Goal: Complete application form

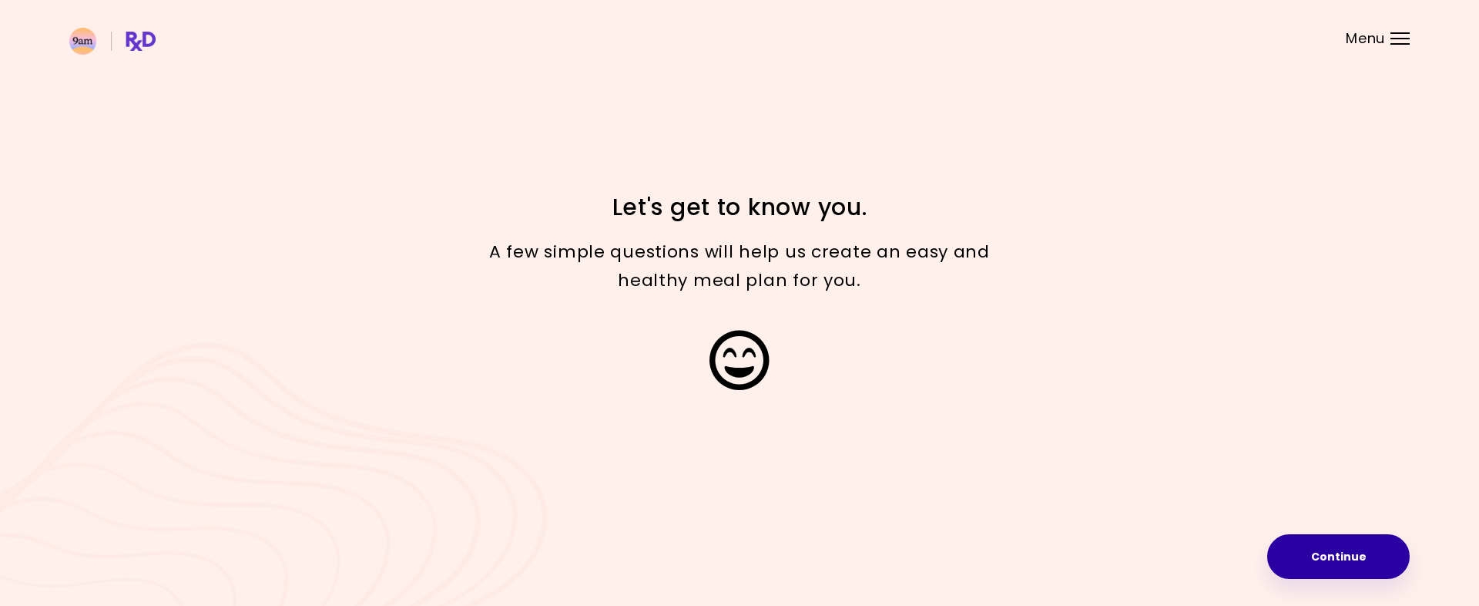
click at [1357, 553] on button "Continue" at bounding box center [1338, 556] width 143 height 45
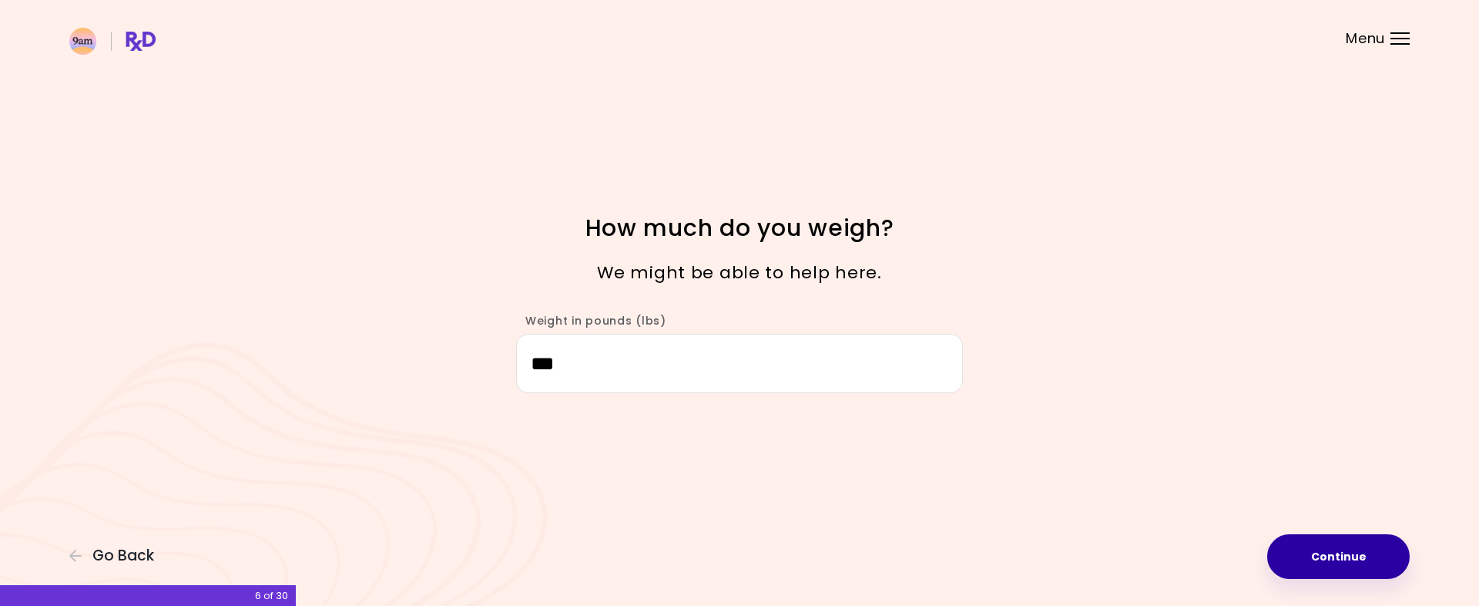
click at [1344, 556] on button "Continue" at bounding box center [1338, 556] width 143 height 45
select select "****"
click at [1344, 556] on button "Continue" at bounding box center [1338, 556] width 143 height 45
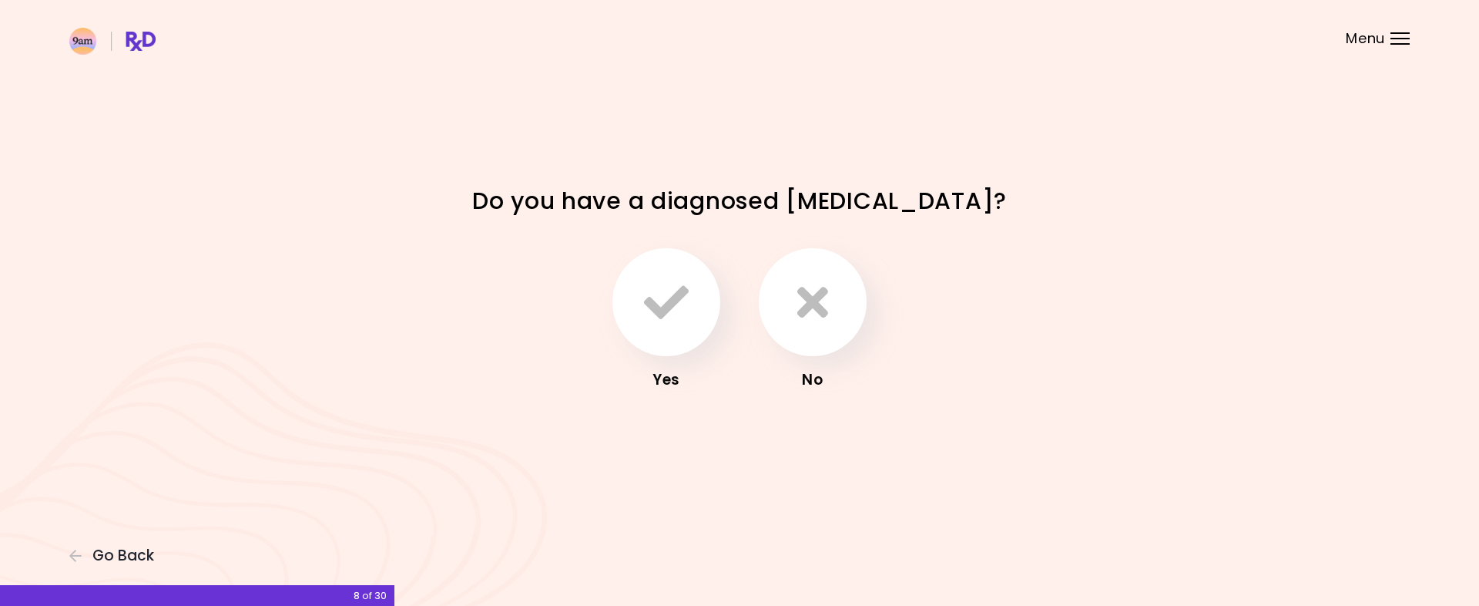
click at [806, 379] on div "No" at bounding box center [812, 379] width 123 height 25
click at [818, 293] on icon "button" at bounding box center [812, 302] width 31 height 45
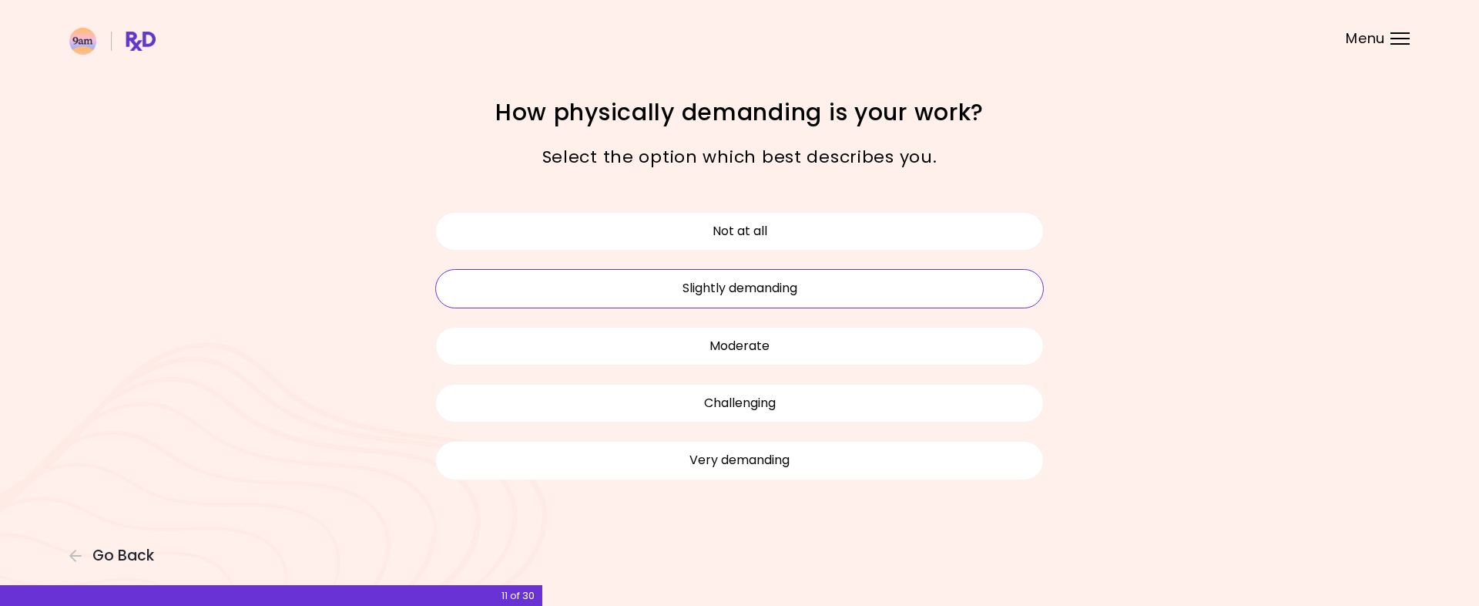
click at [780, 290] on button "Slightly demanding" at bounding box center [739, 288] width 609 height 39
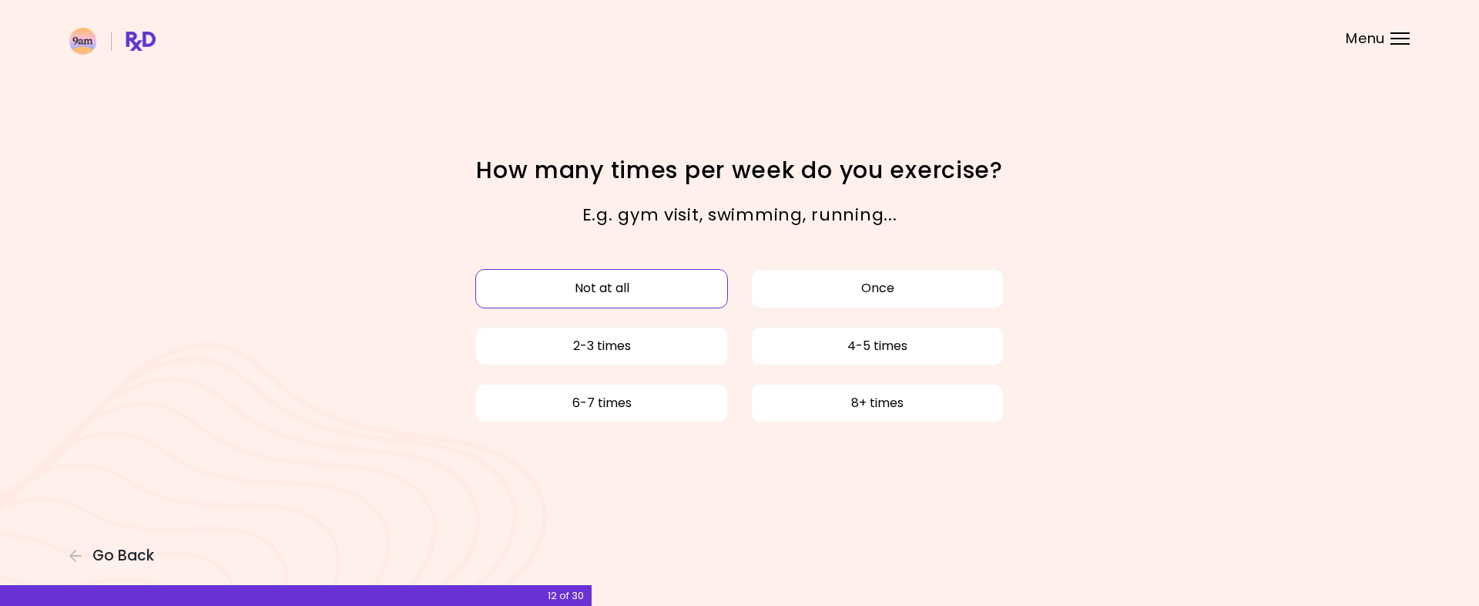
click at [612, 287] on button "Not at all" at bounding box center [601, 288] width 253 height 39
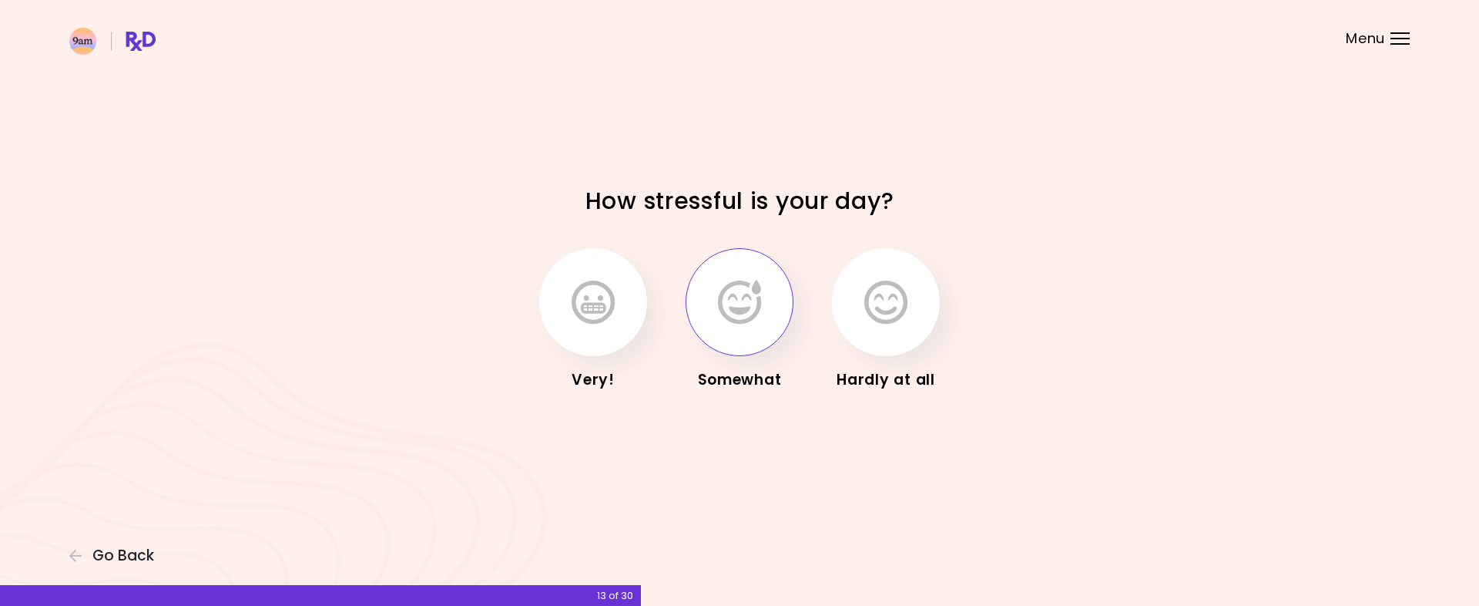
click at [762, 300] on button "button" at bounding box center [740, 302] width 108 height 108
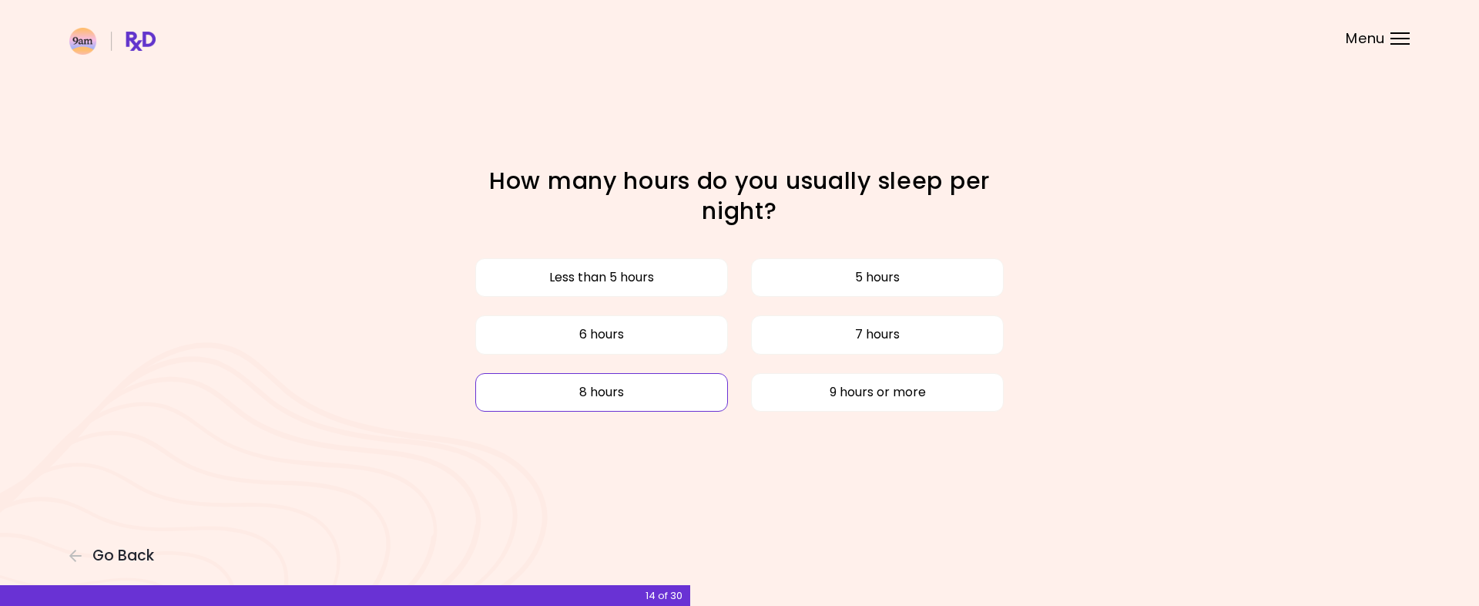
click at [606, 394] on button "8 hours" at bounding box center [601, 392] width 253 height 39
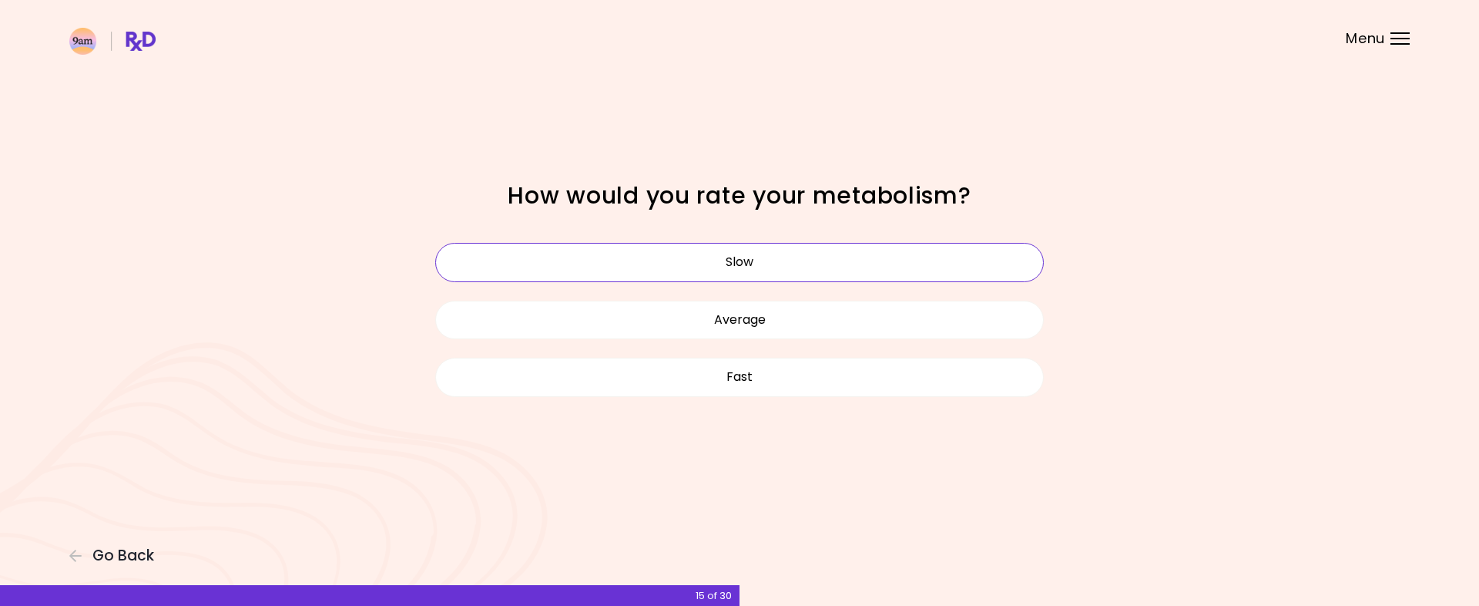
click at [733, 257] on button "Slow" at bounding box center [739, 262] width 609 height 39
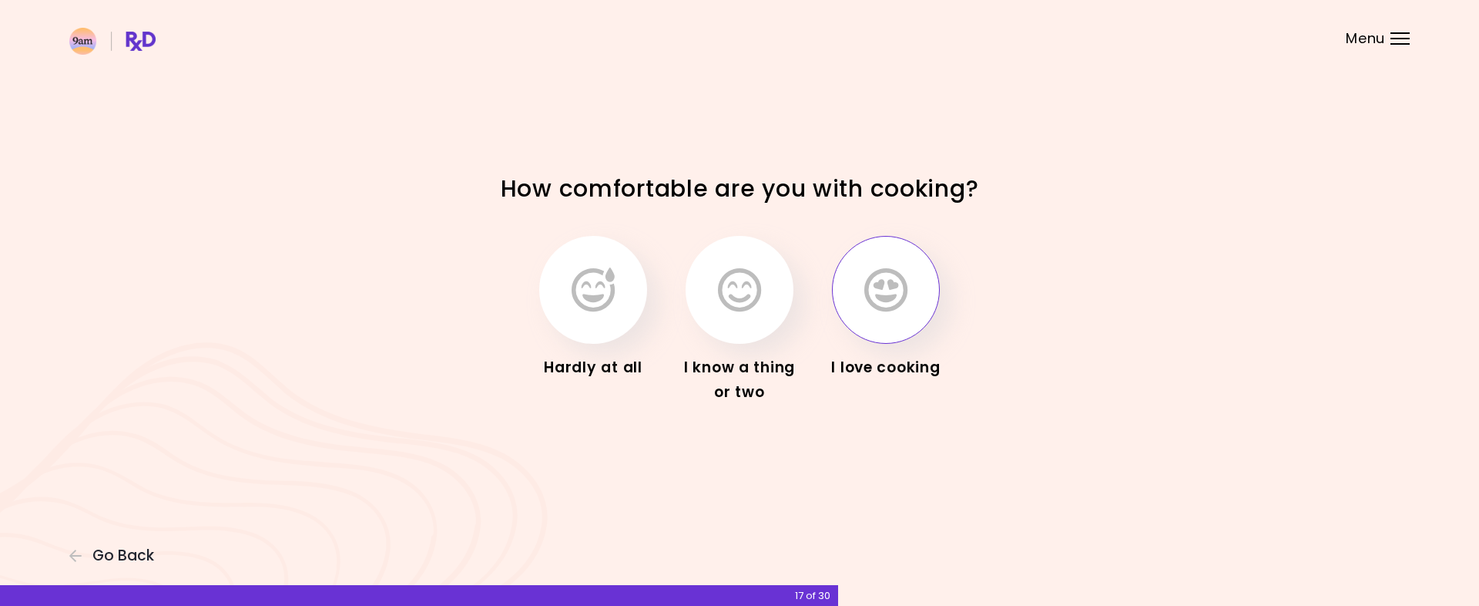
click at [895, 293] on icon "button" at bounding box center [885, 289] width 43 height 45
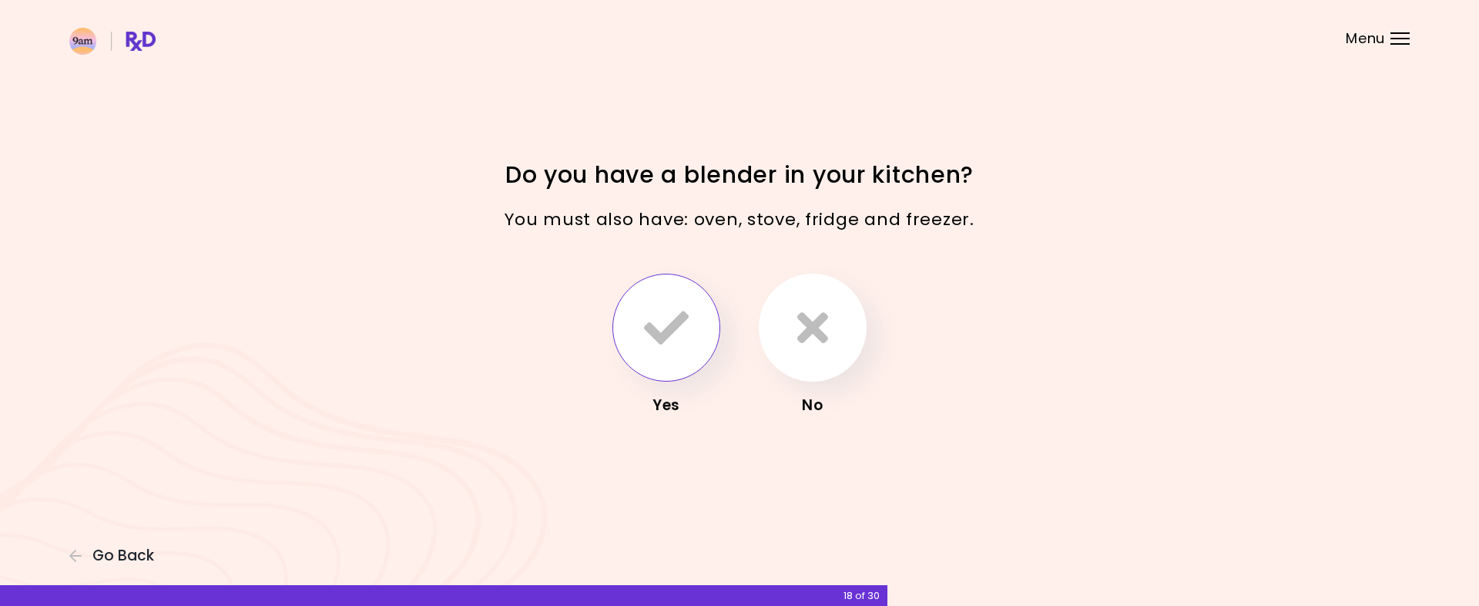
click at [666, 321] on icon "button" at bounding box center [666, 327] width 45 height 45
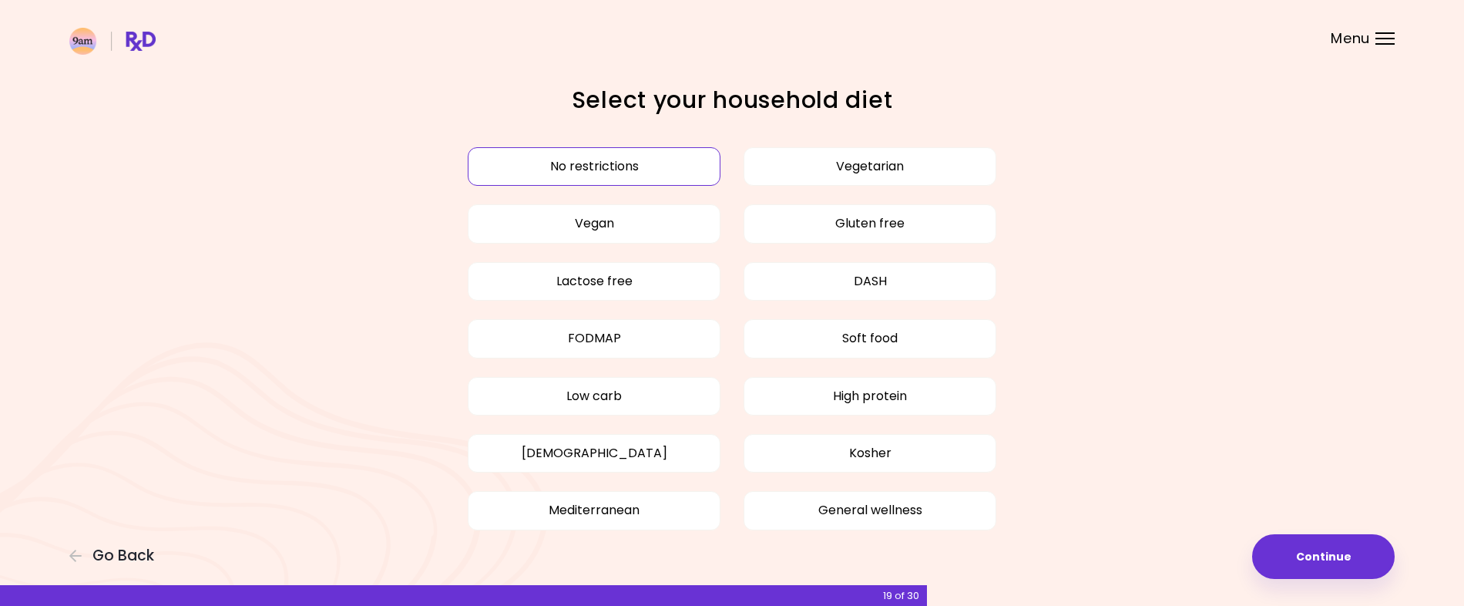
click at [646, 176] on button "No restrictions" at bounding box center [594, 166] width 253 height 39
click at [1287, 546] on button "Continue" at bounding box center [1323, 556] width 143 height 45
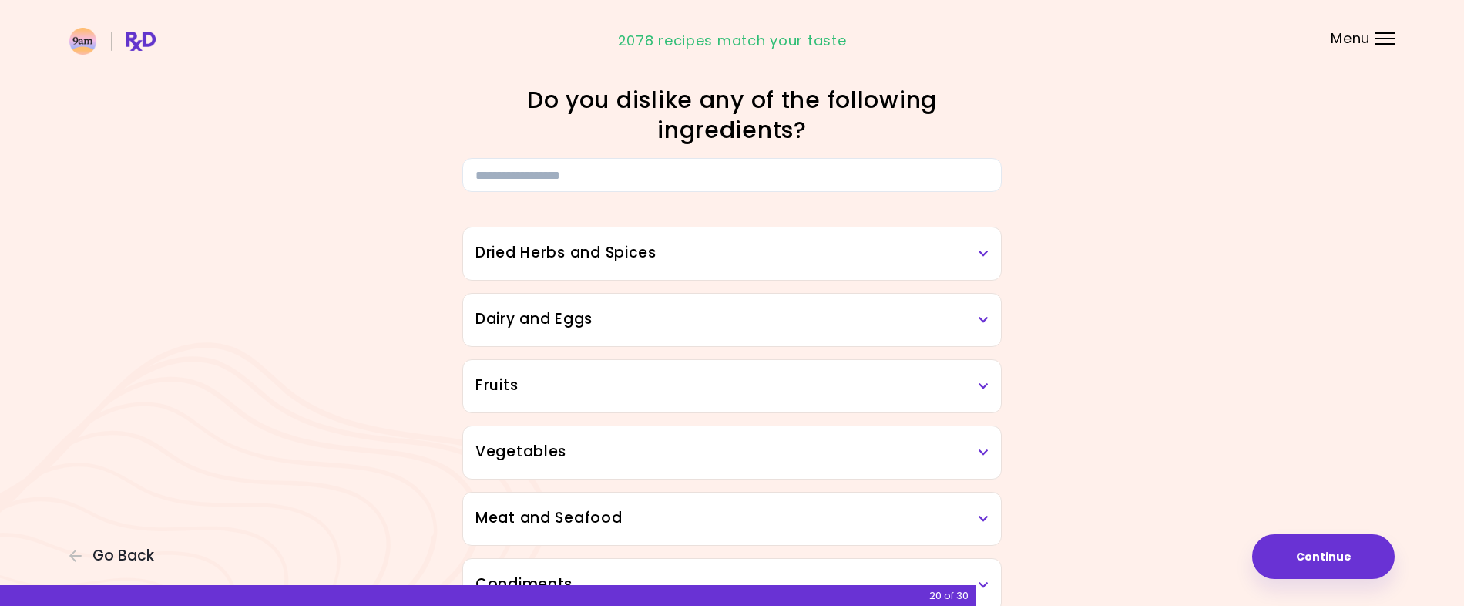
click at [977, 253] on h3 "Dried Herbs and Spices" at bounding box center [731, 253] width 513 height 22
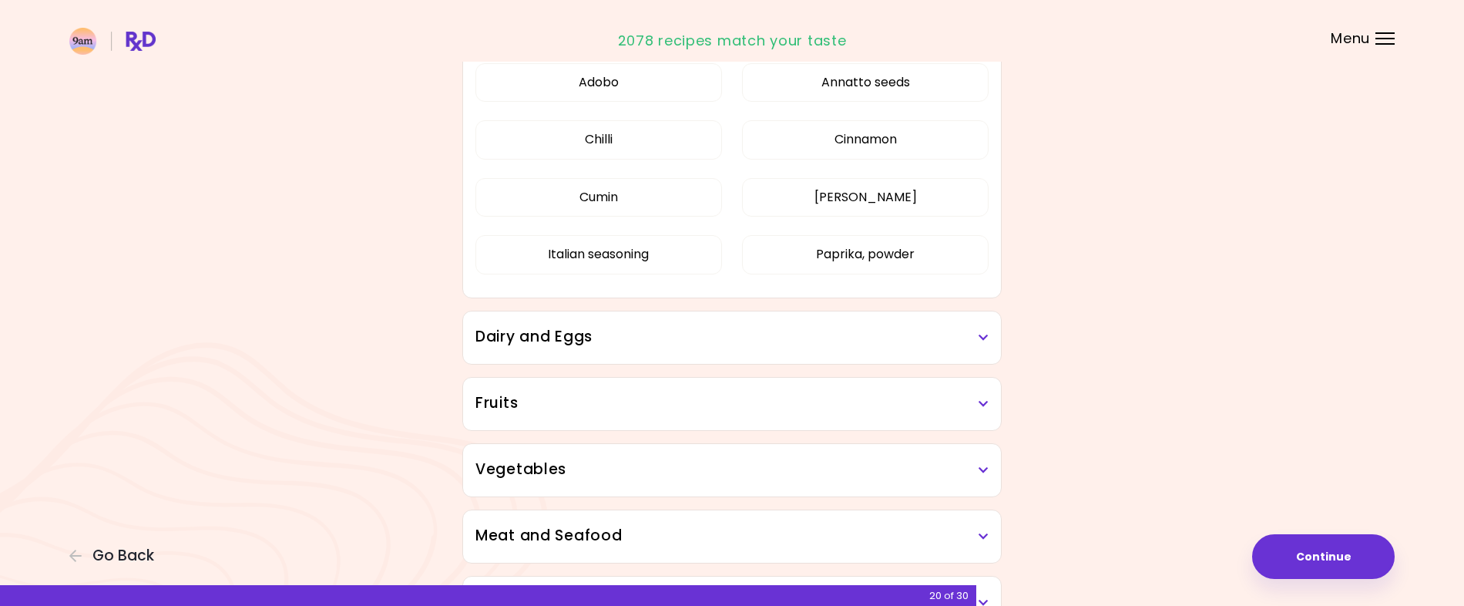
scroll to position [235, 0]
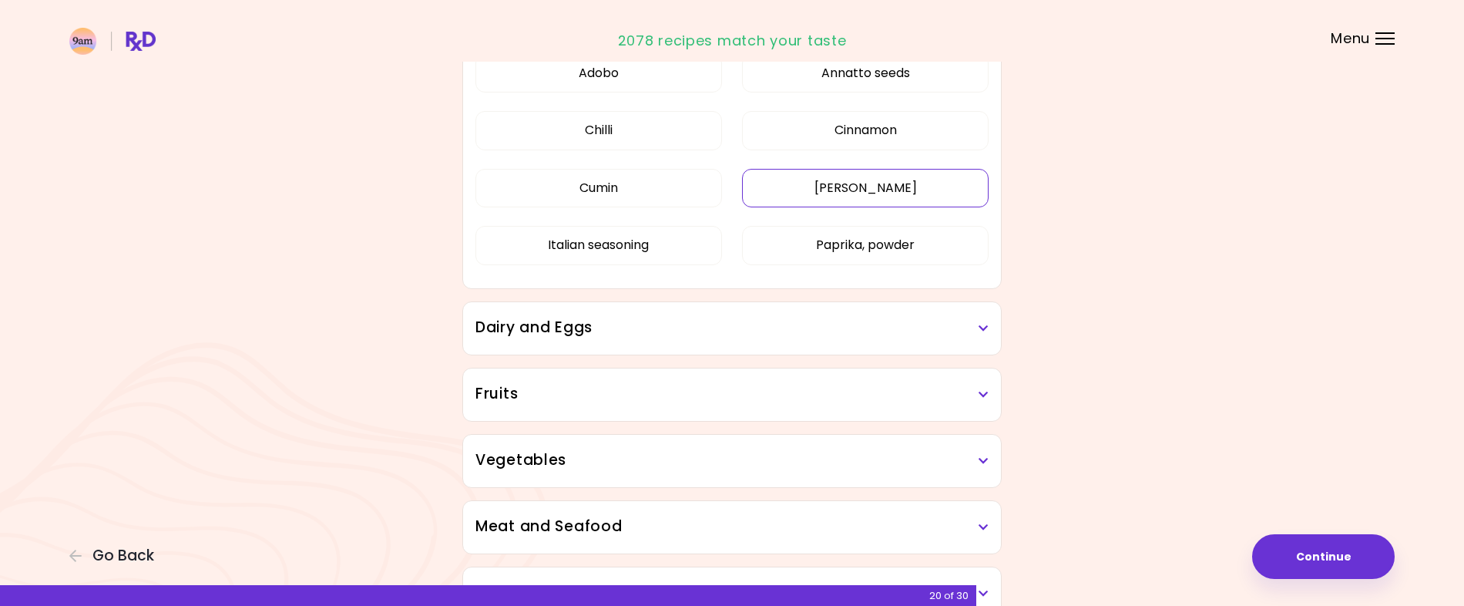
click at [869, 188] on button "[PERSON_NAME]" at bounding box center [865, 188] width 247 height 39
click at [610, 74] on button "Adobo" at bounding box center [598, 73] width 247 height 39
click at [604, 133] on button "Chilli" at bounding box center [598, 130] width 247 height 39
click at [981, 324] on icon at bounding box center [983, 328] width 10 height 11
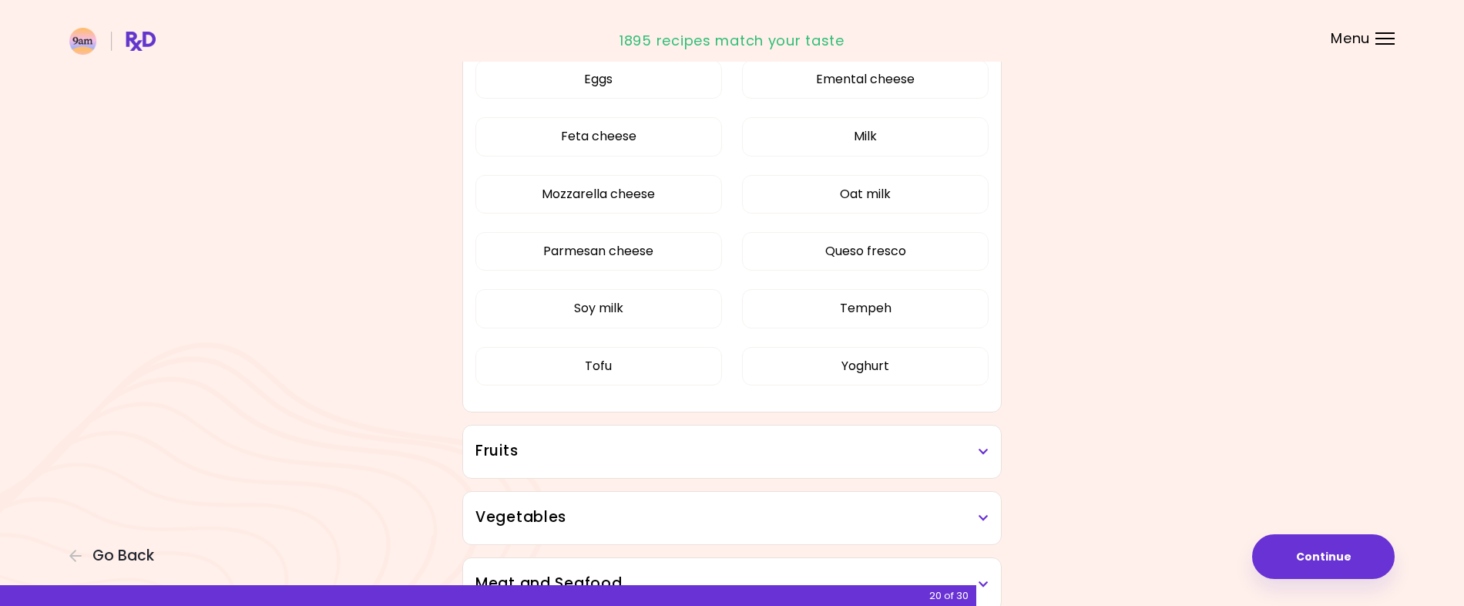
scroll to position [660, 0]
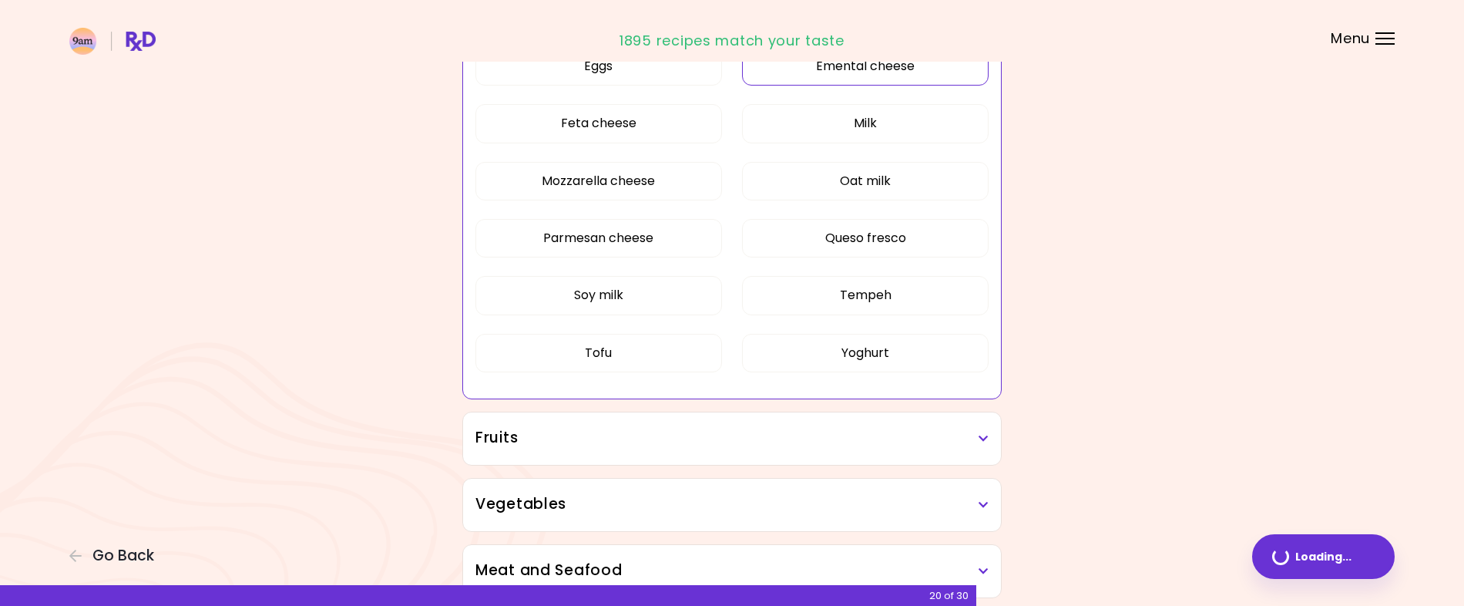
scroll to position [417, 0]
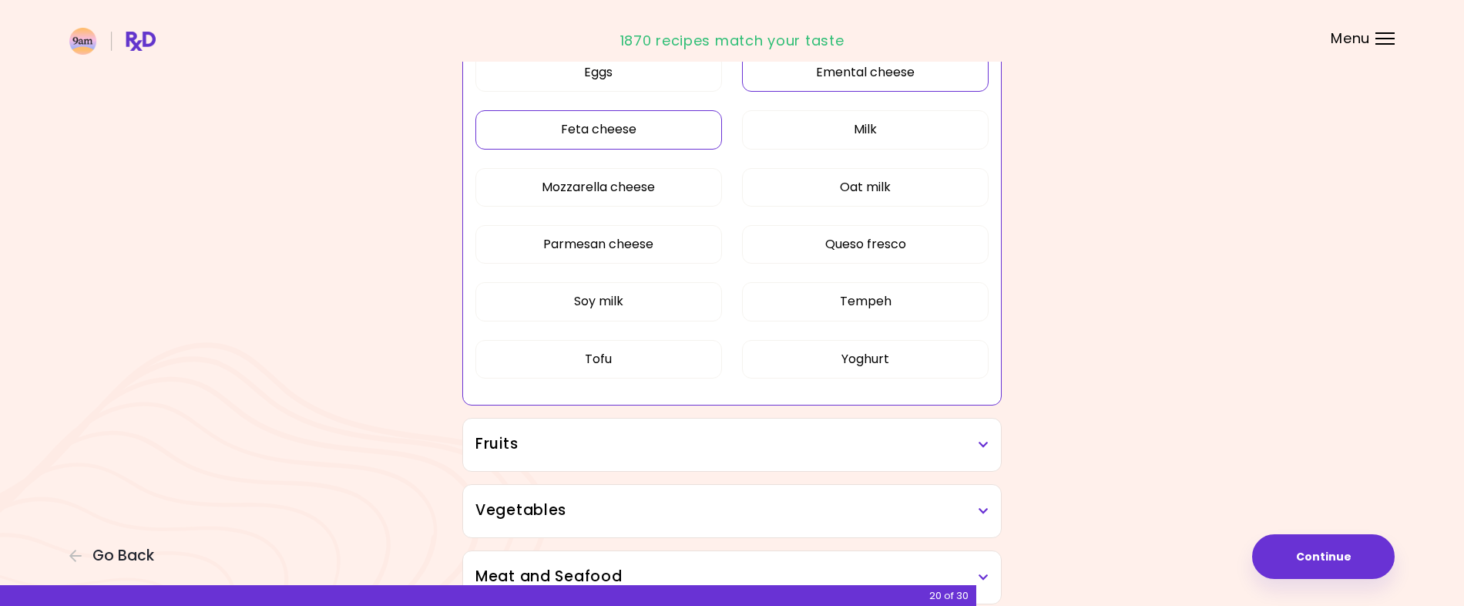
click at [567, 133] on button "Feta cheese" at bounding box center [598, 129] width 247 height 39
click at [619, 300] on button "Soy milk" at bounding box center [598, 301] width 247 height 39
click at [599, 365] on button "Tofu" at bounding box center [598, 359] width 247 height 39
click at [878, 300] on button "Tempeh" at bounding box center [865, 301] width 247 height 39
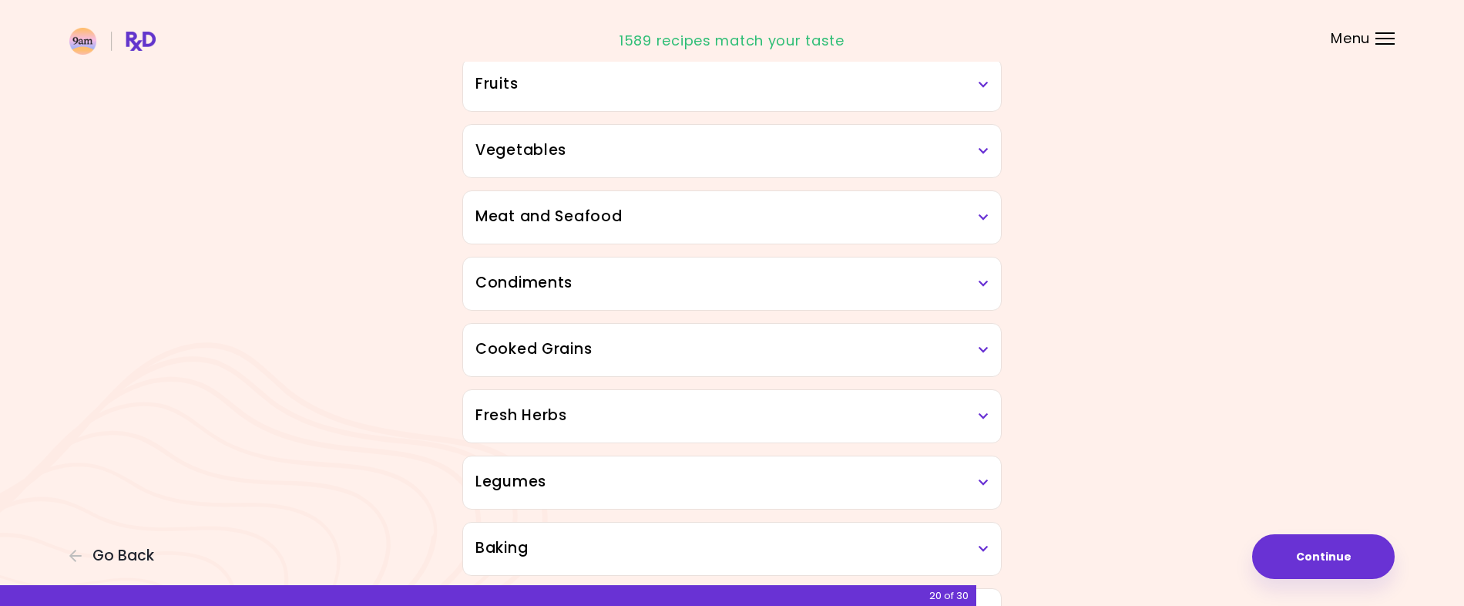
scroll to position [787, 0]
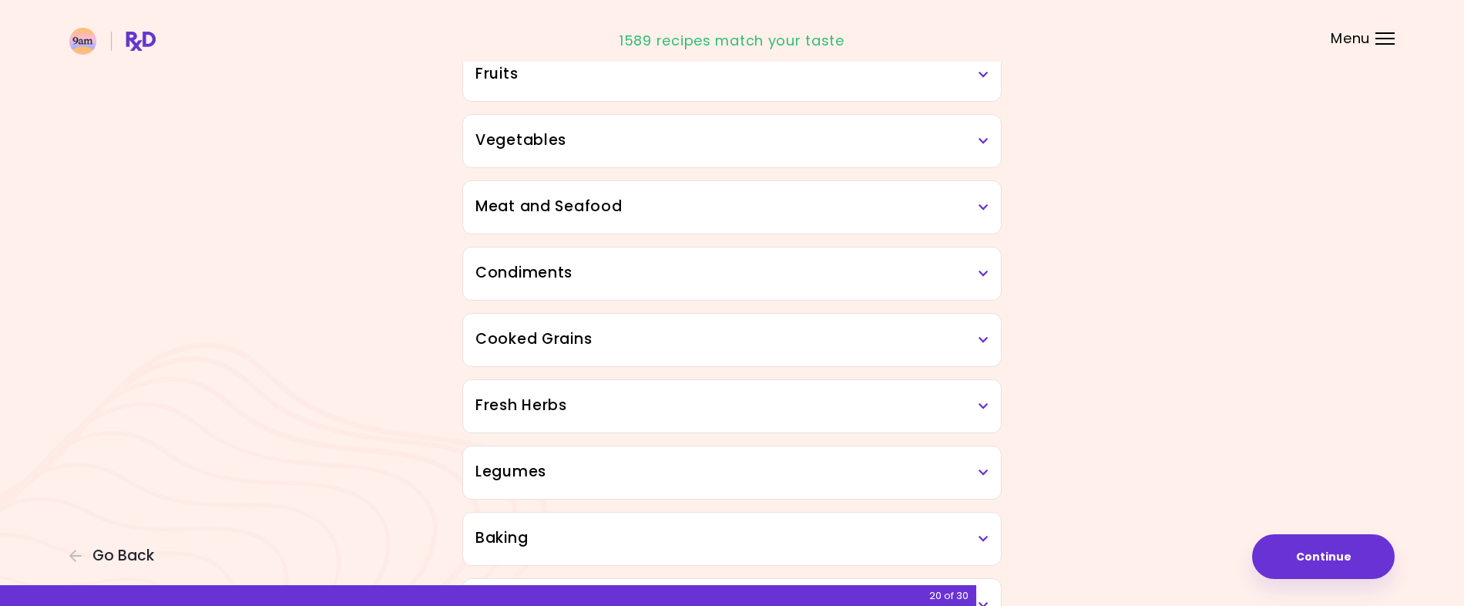
click at [986, 72] on icon at bounding box center [983, 74] width 10 height 11
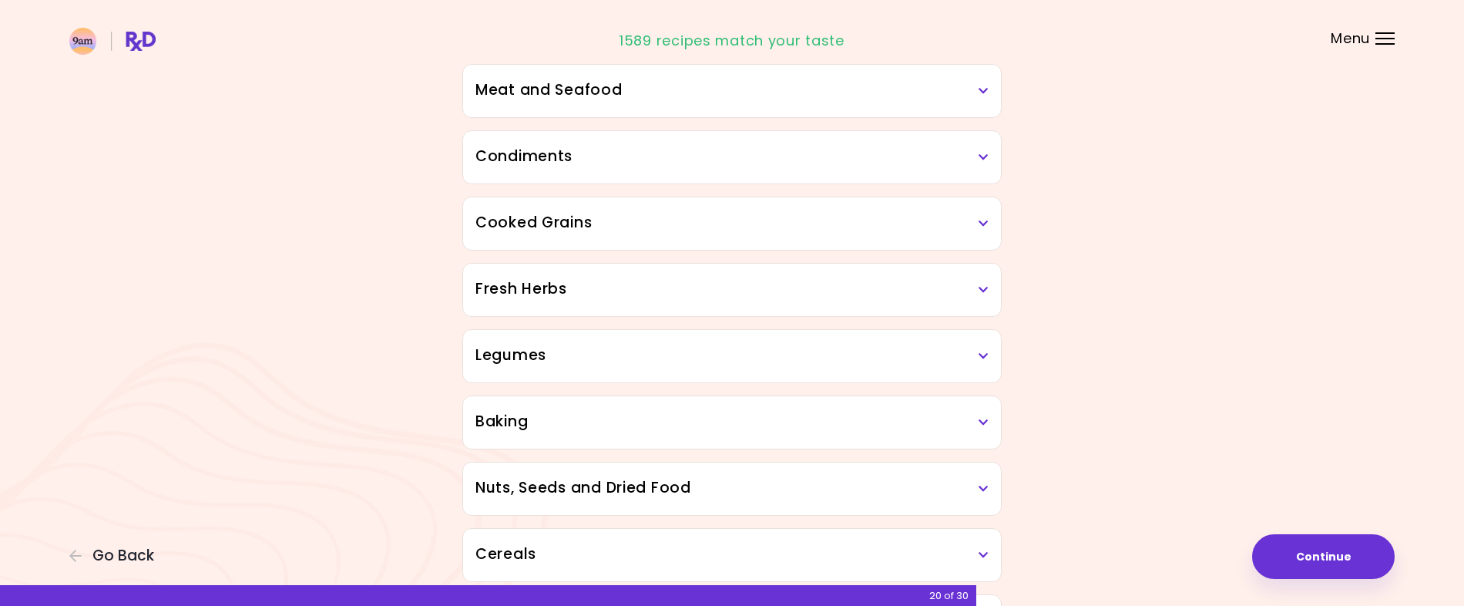
click at [602, 357] on div "Dried Herbs and Spices 3 ingredients selected Adobo Annatto seeds Chilli Cinnam…" at bounding box center [732, 125] width 555 height 1441
click at [986, 88] on icon at bounding box center [983, 91] width 10 height 11
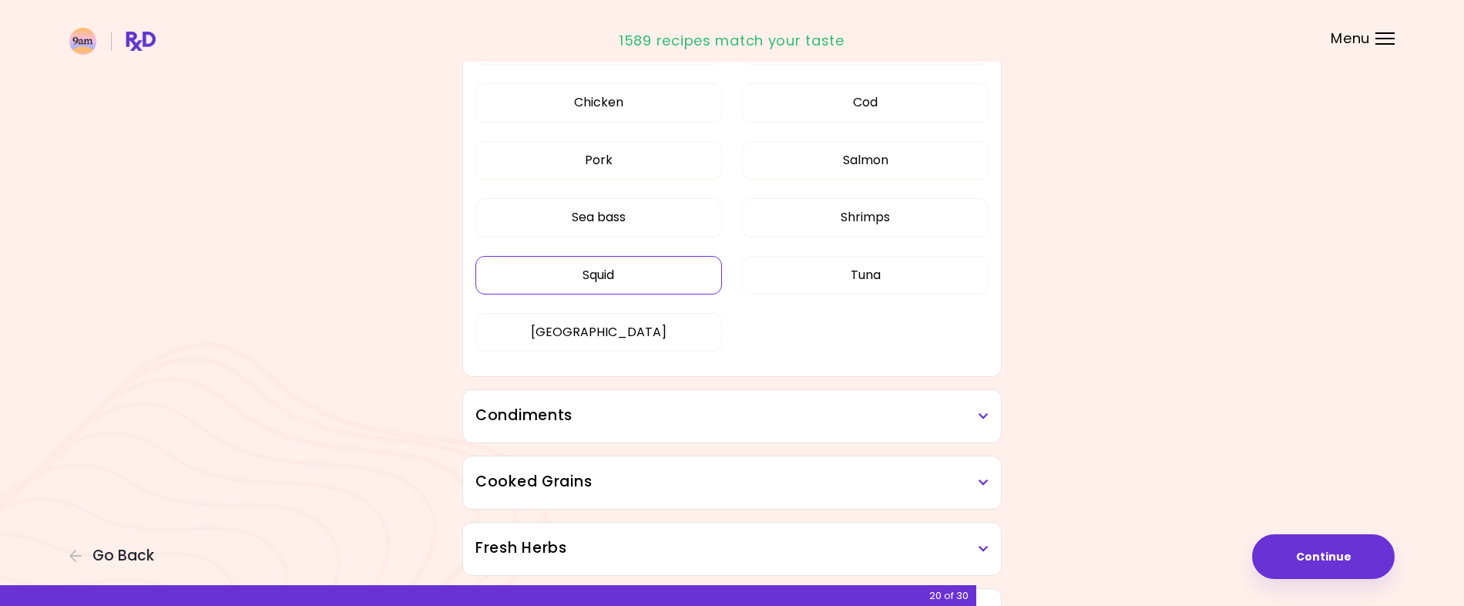
click at [611, 294] on button "Squid" at bounding box center [598, 275] width 247 height 39
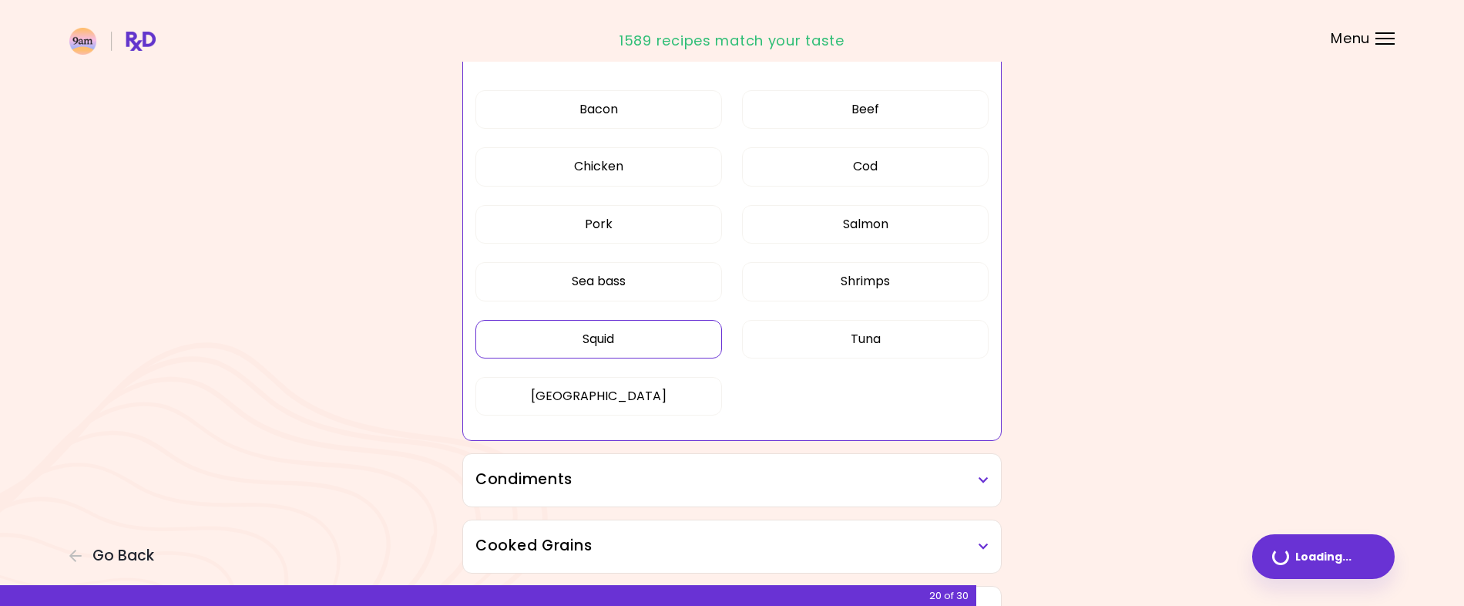
scroll to position [428, 0]
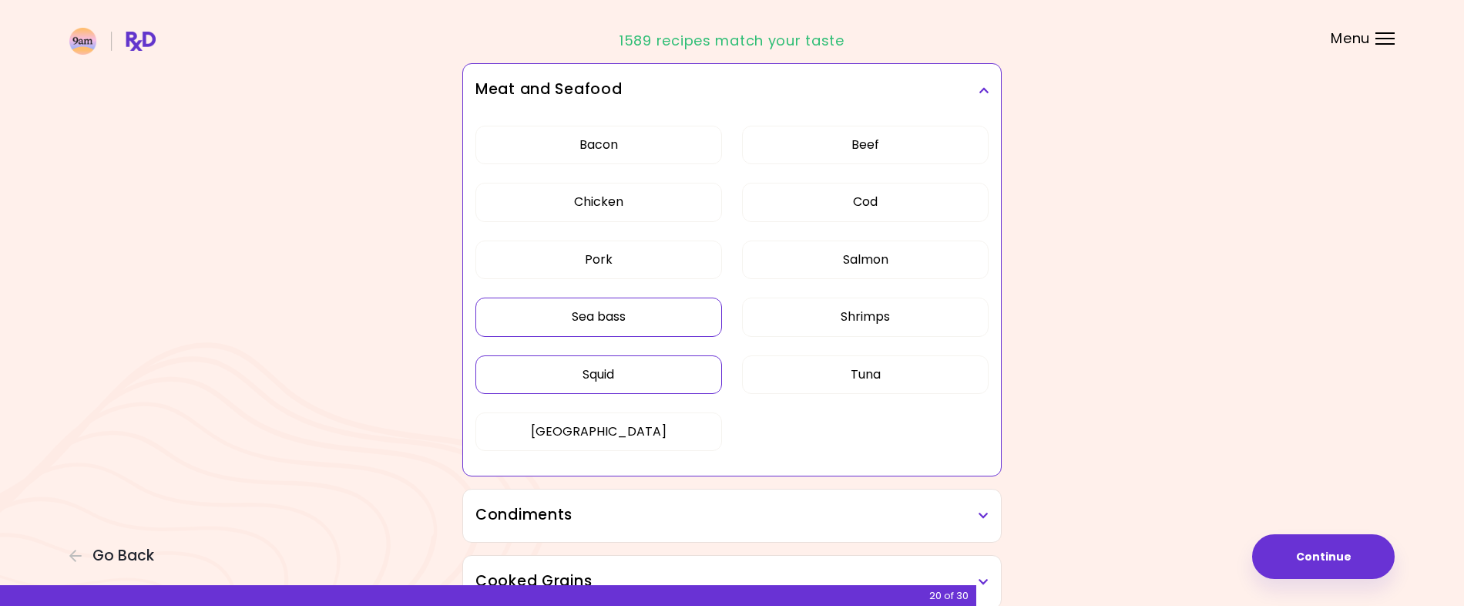
click at [610, 322] on button "Sea bass" at bounding box center [598, 316] width 247 height 39
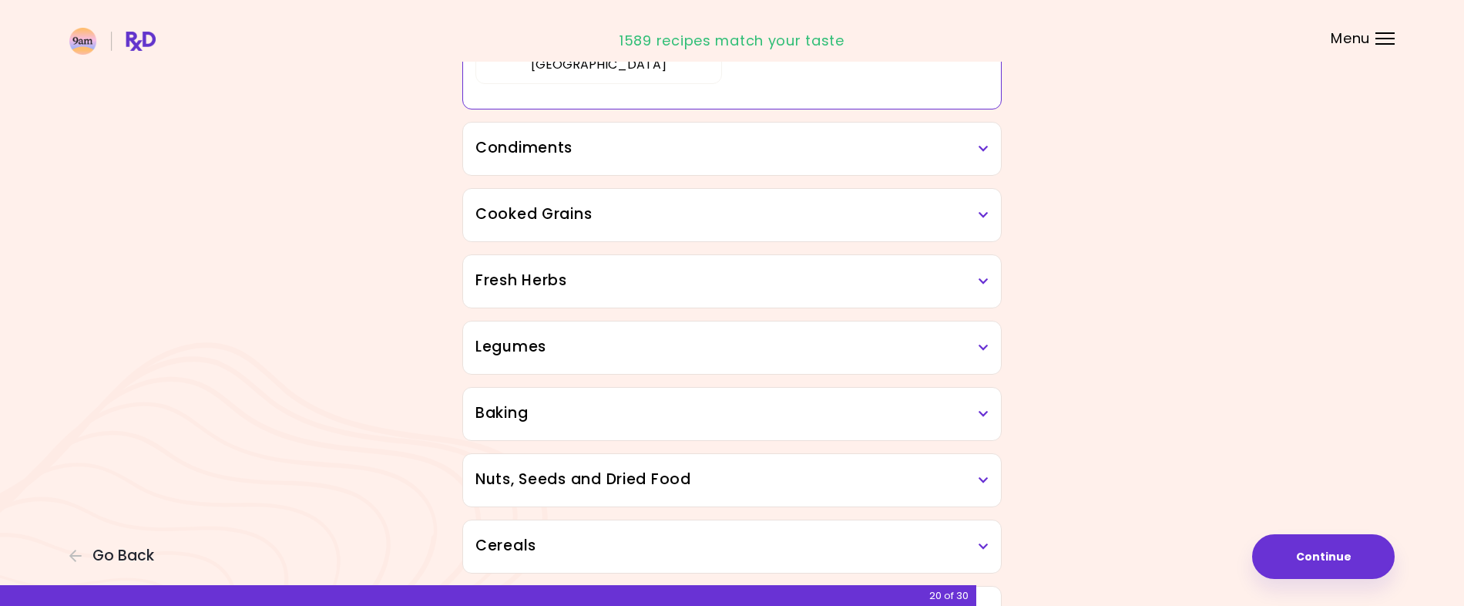
scroll to position [807, 0]
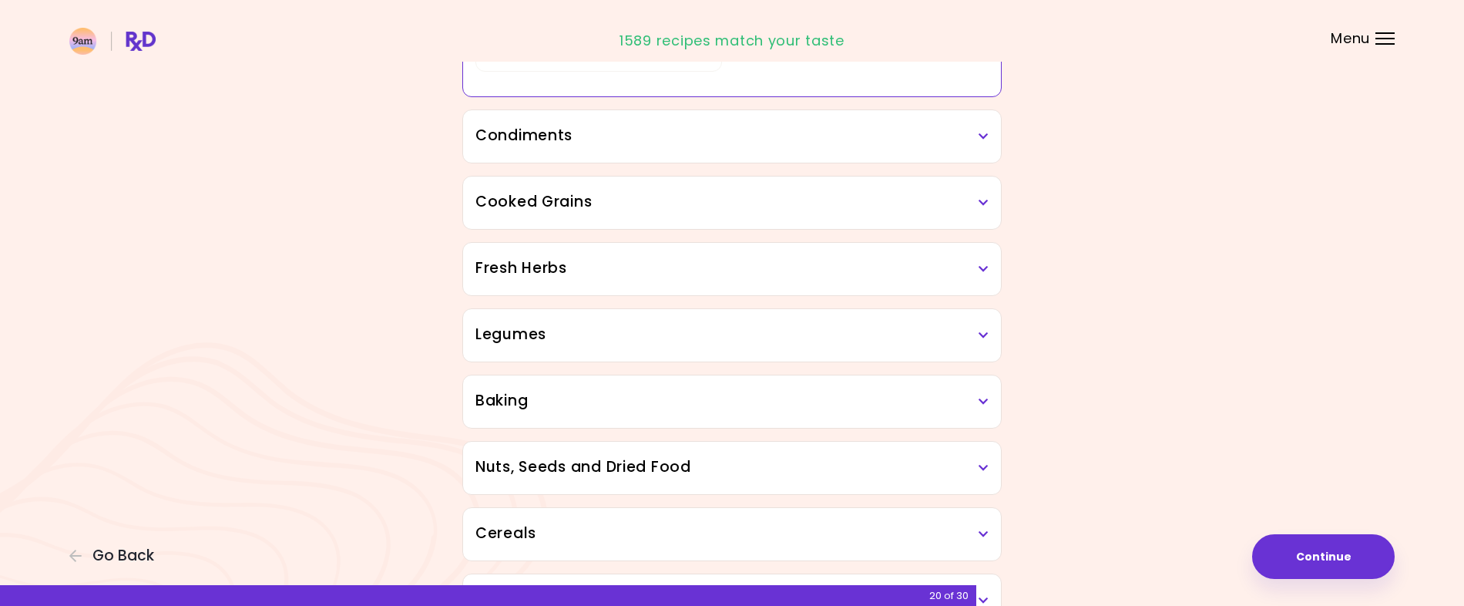
click at [980, 136] on icon at bounding box center [983, 136] width 10 height 11
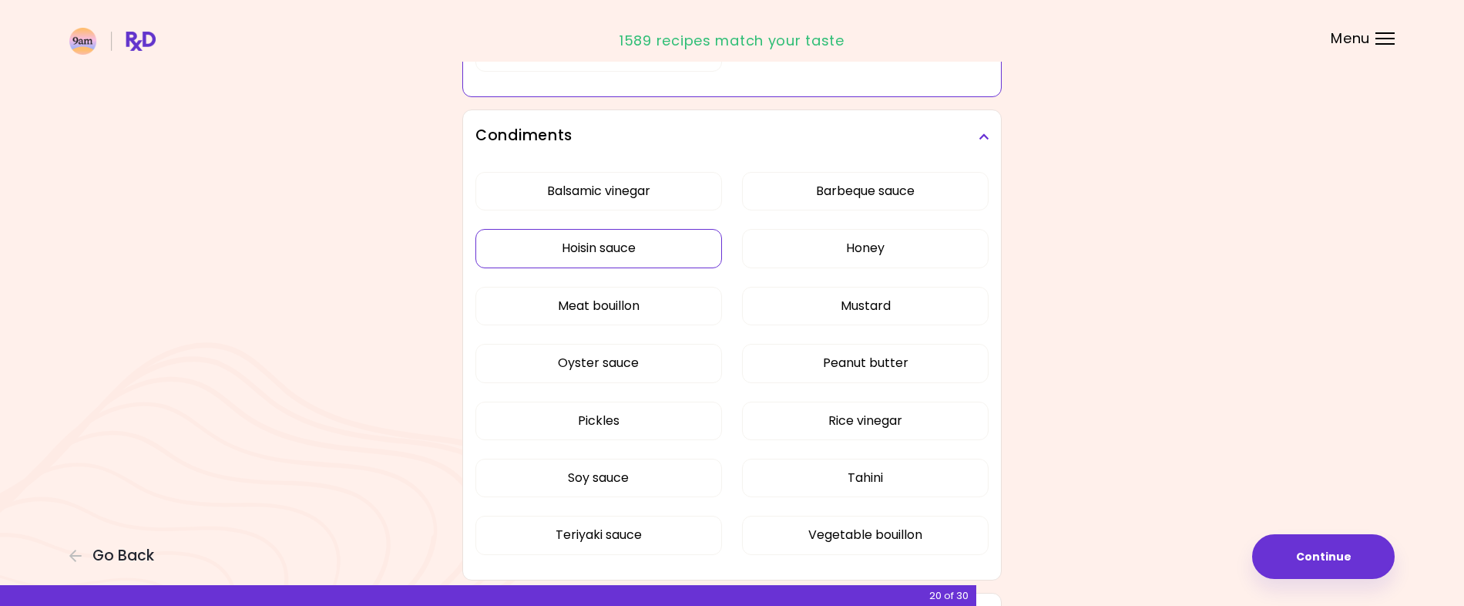
click at [606, 251] on div "Balsamic vinegar Barbeque sauce Hoisin sauce Honey Meat bouillon Mustard Oyster…" at bounding box center [731, 370] width 513 height 414
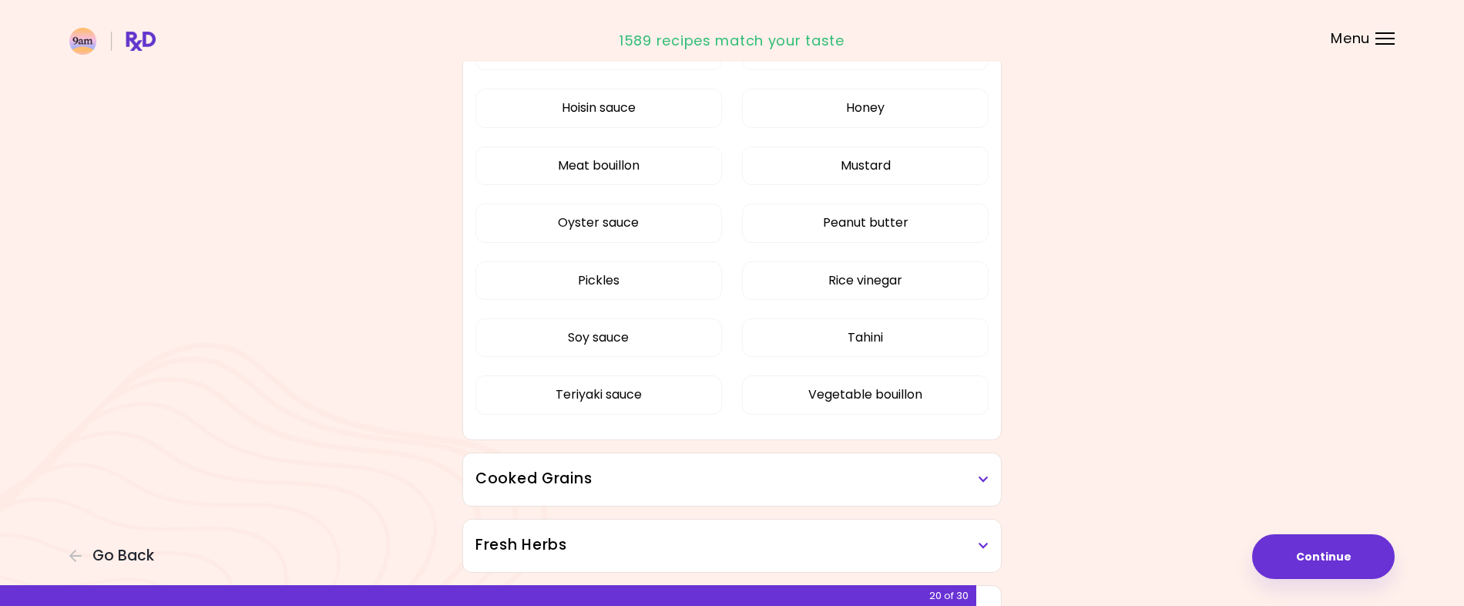
scroll to position [585, 0]
click at [607, 226] on button "Oyster sauce" at bounding box center [598, 225] width 247 height 39
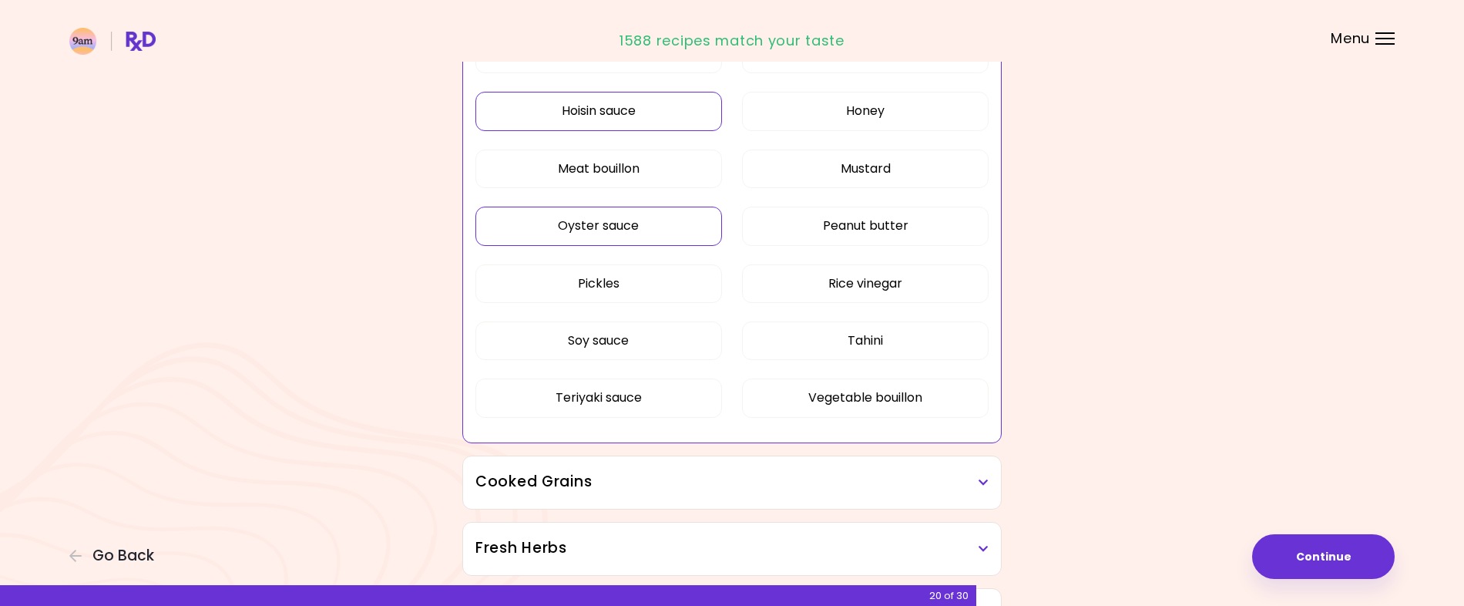
click at [617, 111] on button "Hoisin sauce" at bounding box center [598, 111] width 247 height 39
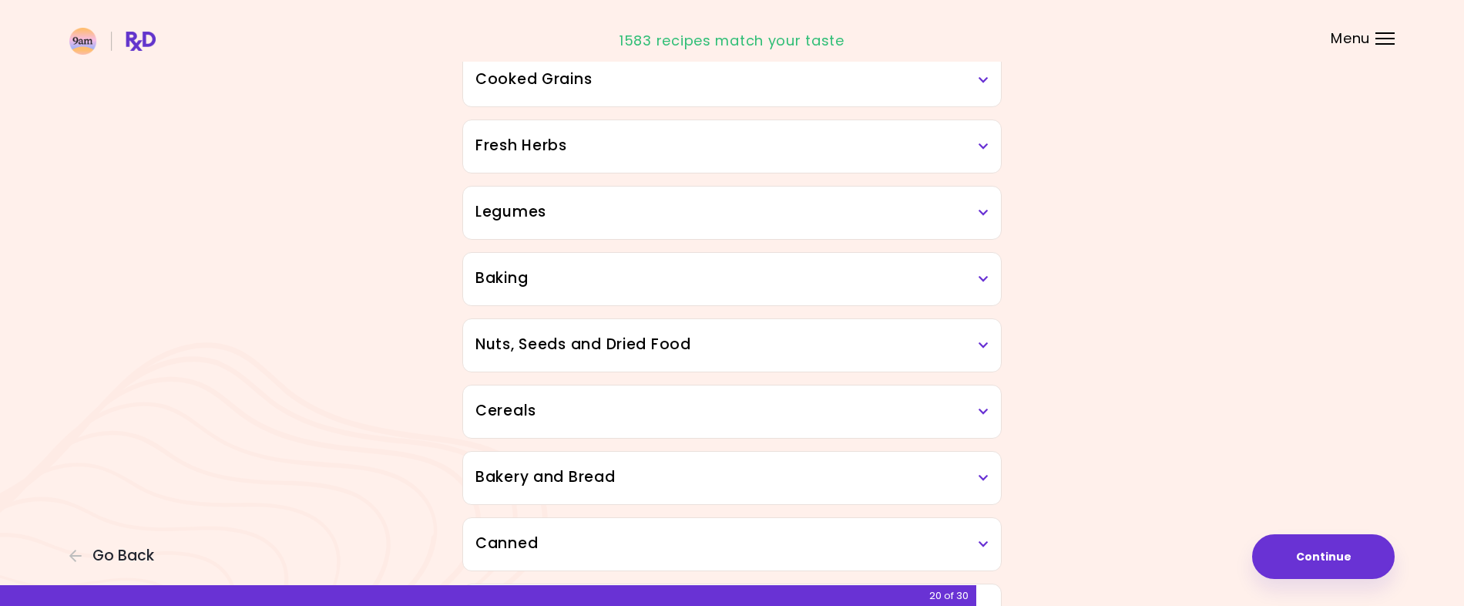
scroll to position [991, 0]
click at [981, 77] on icon at bounding box center [983, 77] width 10 height 11
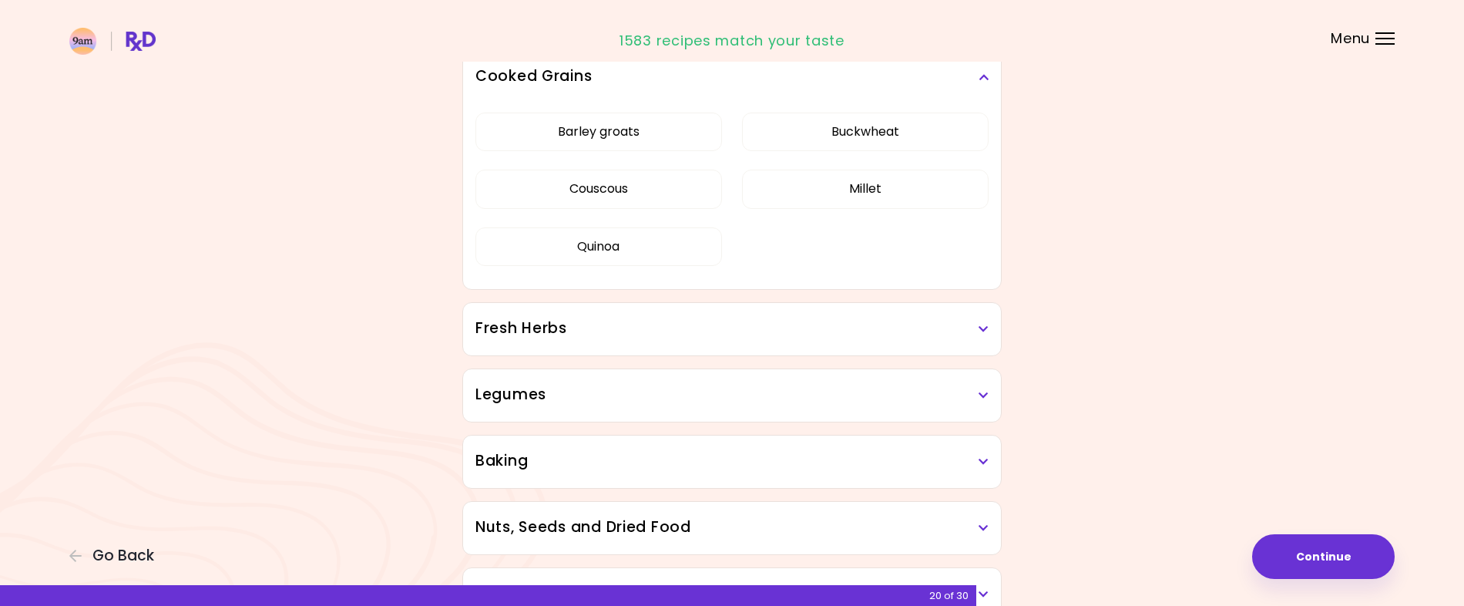
click at [978, 331] on icon at bounding box center [983, 329] width 10 height 11
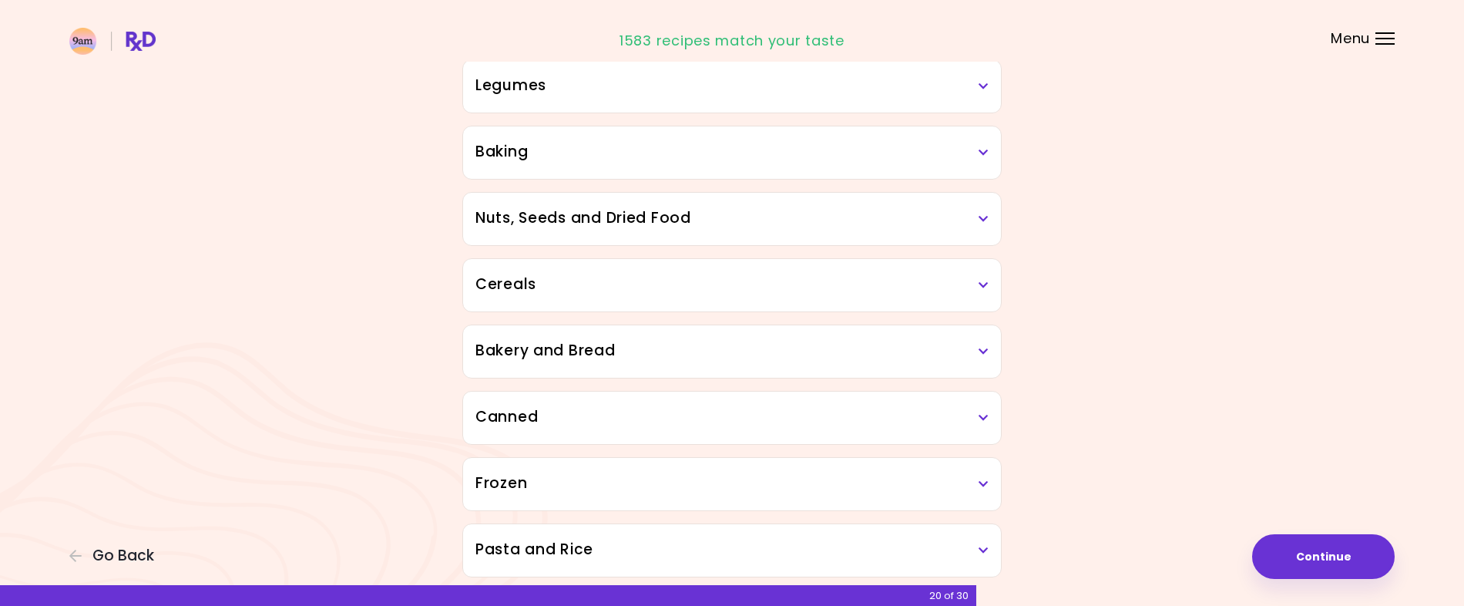
scroll to position [1496, 0]
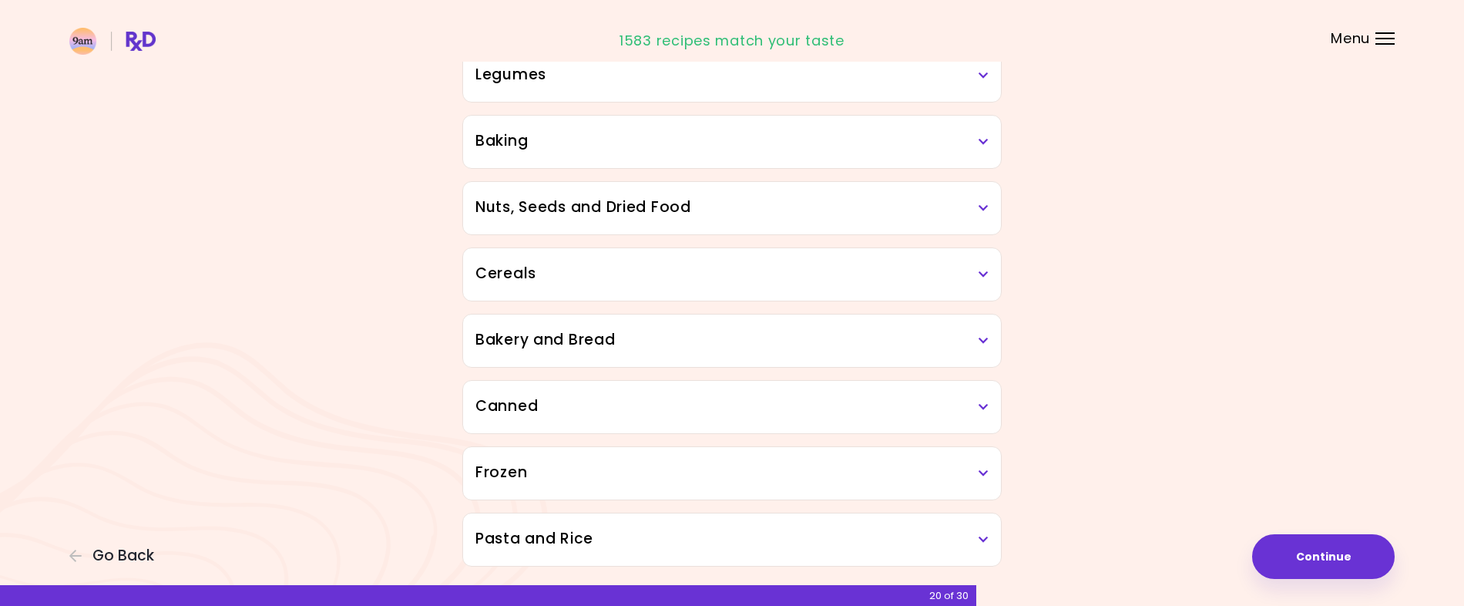
click at [978, 74] on icon at bounding box center [983, 75] width 10 height 11
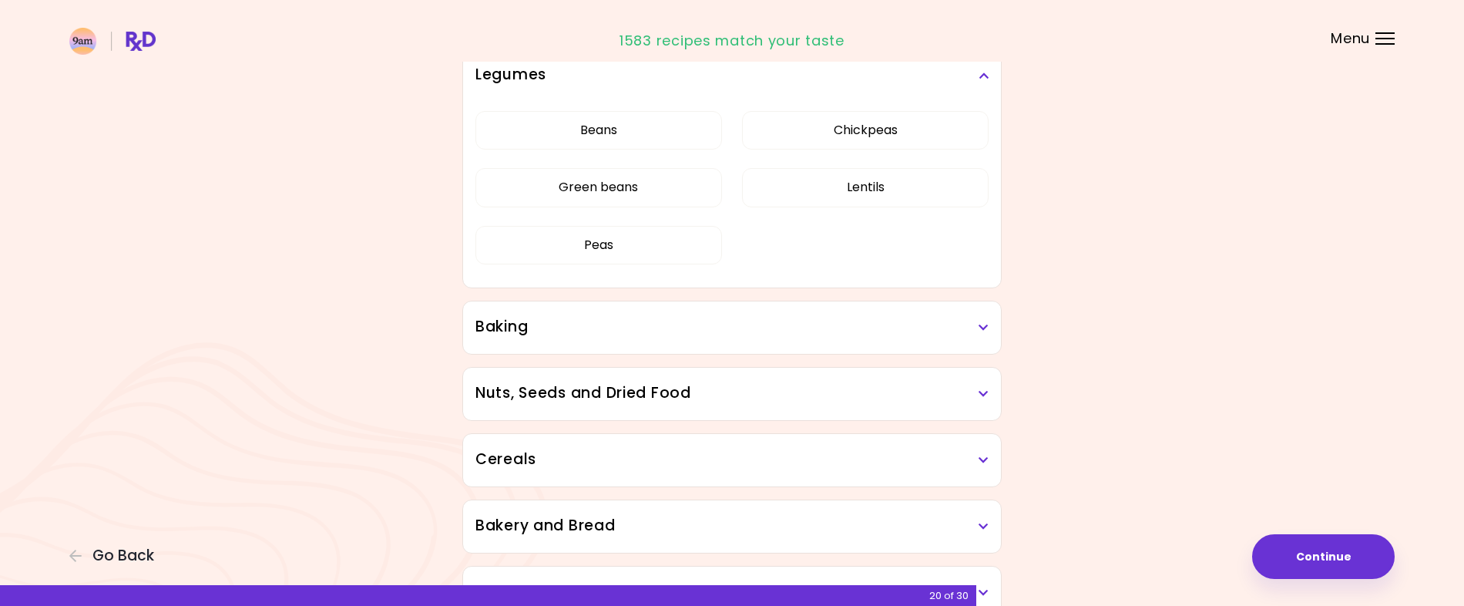
click at [981, 333] on icon at bounding box center [983, 327] width 10 height 11
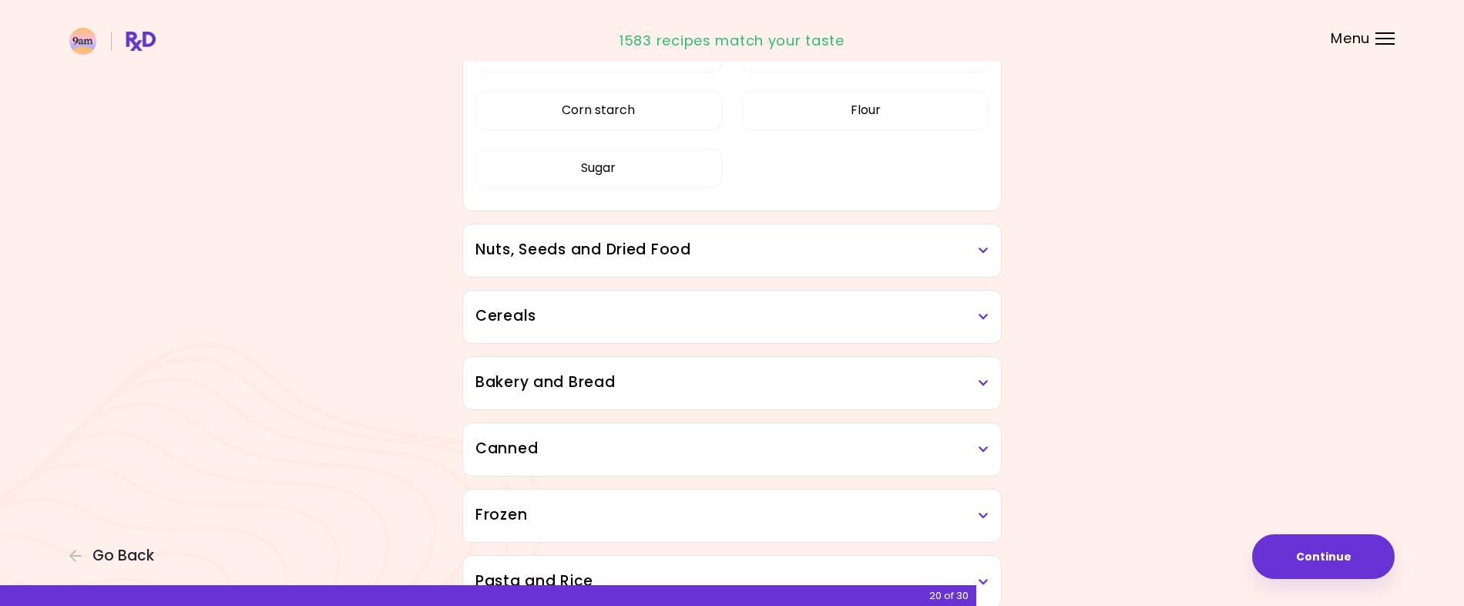
scroll to position [1921, 0]
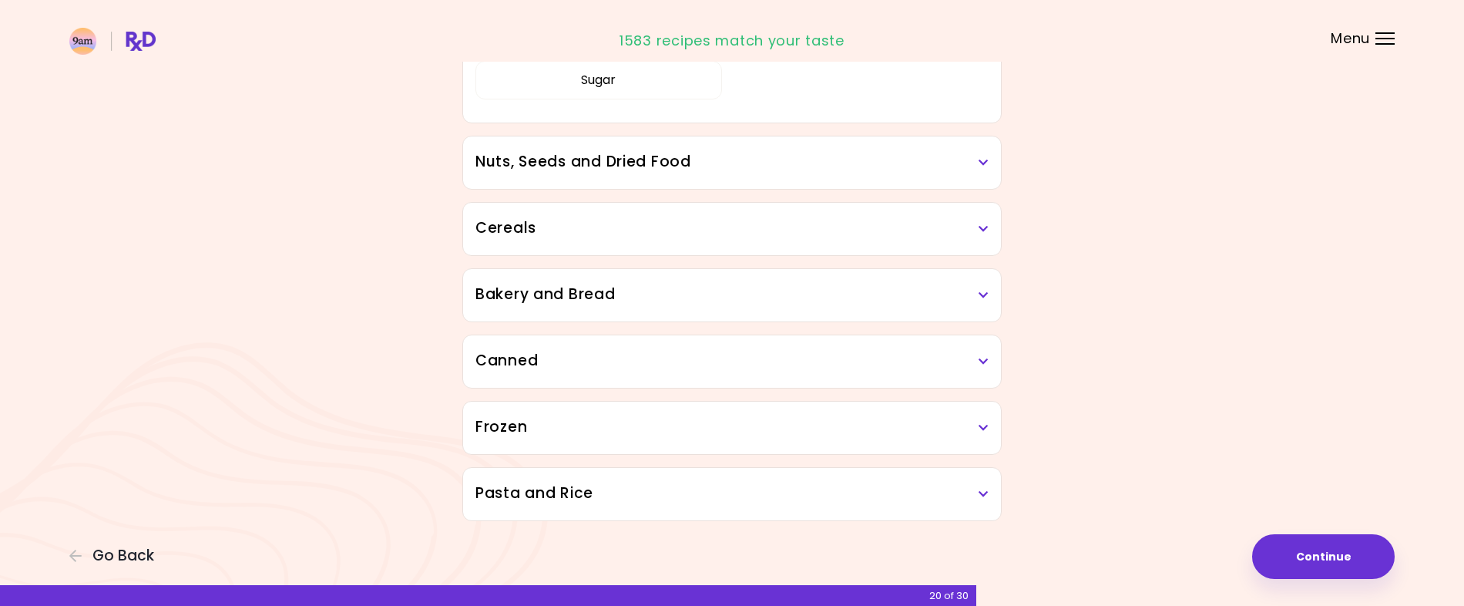
click at [981, 152] on h3 "Nuts, Seeds and Dried Food" at bounding box center [731, 162] width 513 height 22
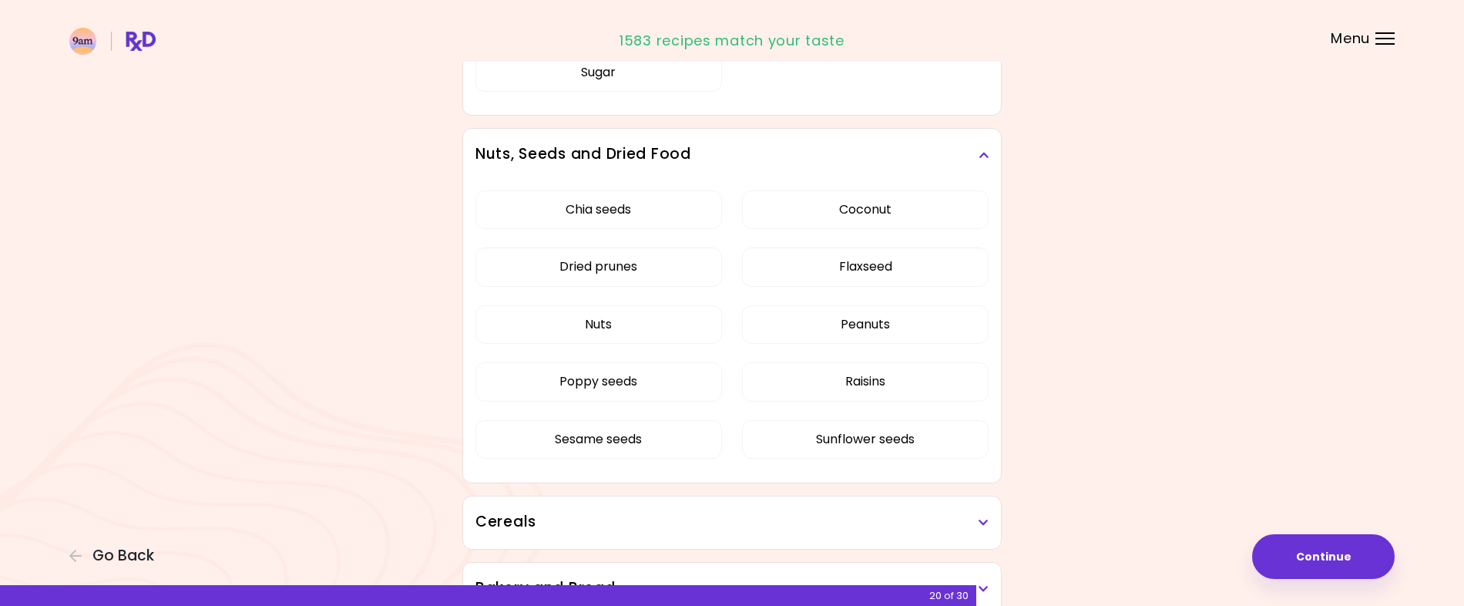
scroll to position [2222, 0]
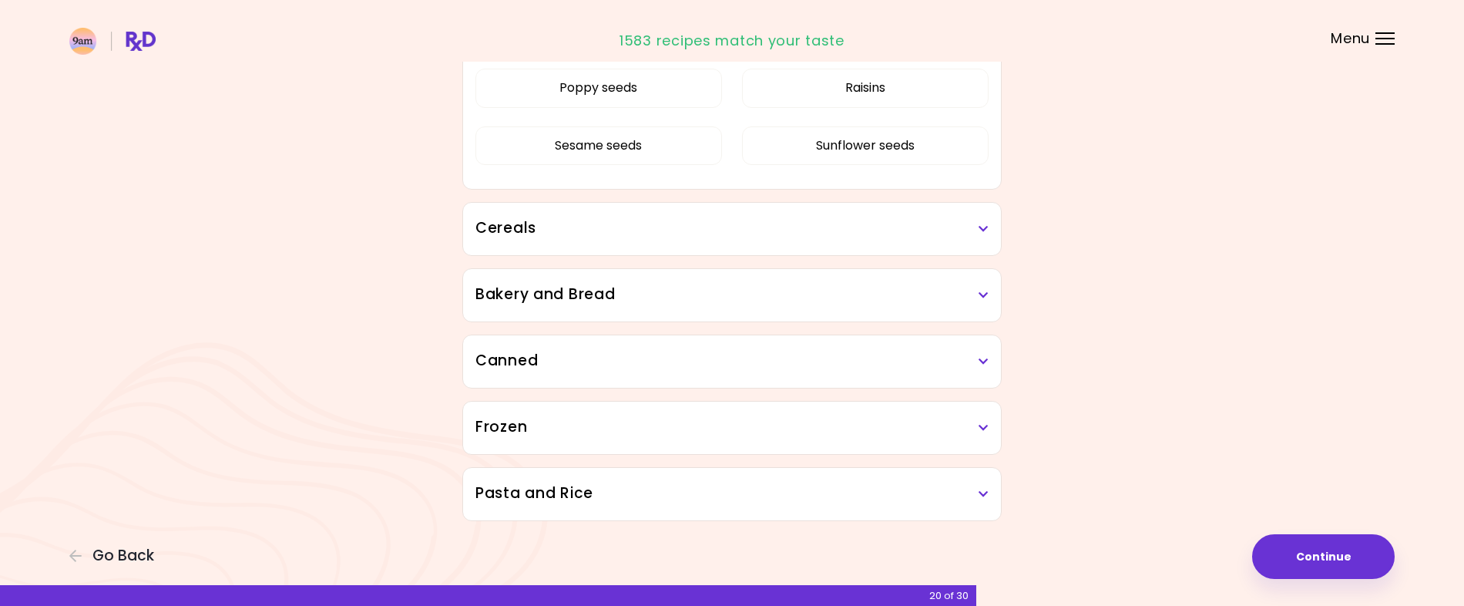
click at [975, 223] on h3 "Cereals" at bounding box center [731, 228] width 513 height 22
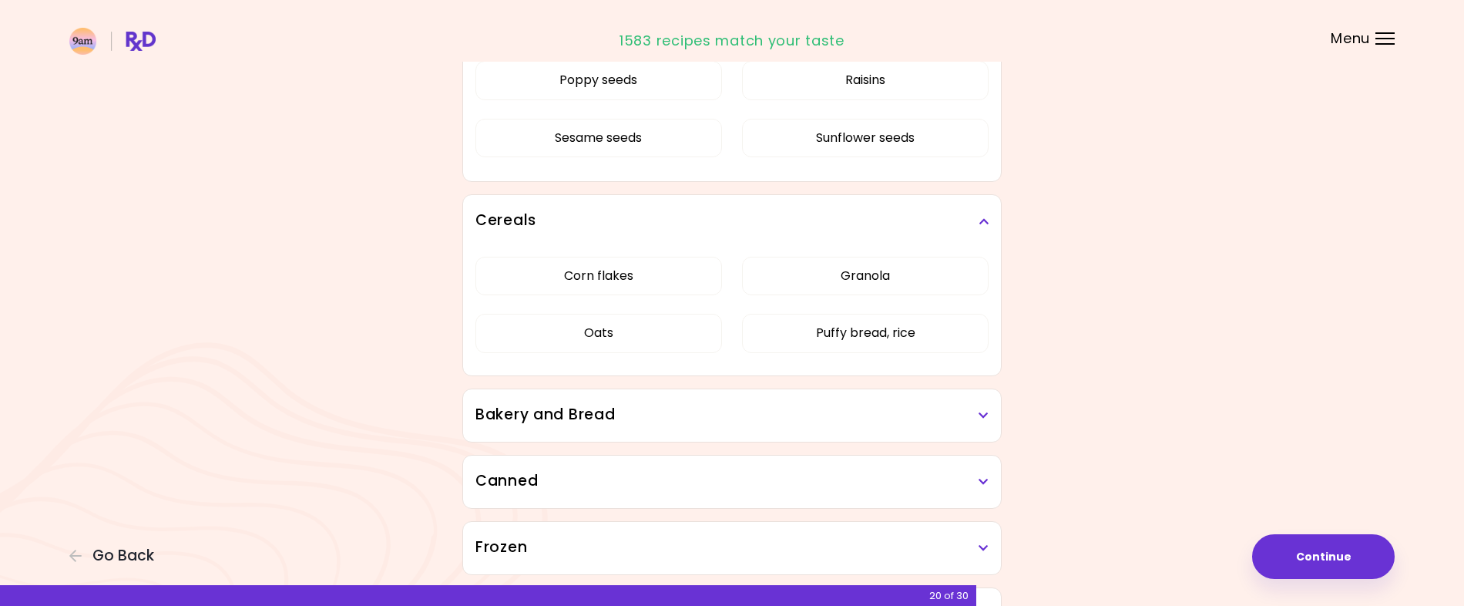
click at [980, 421] on icon at bounding box center [983, 415] width 10 height 11
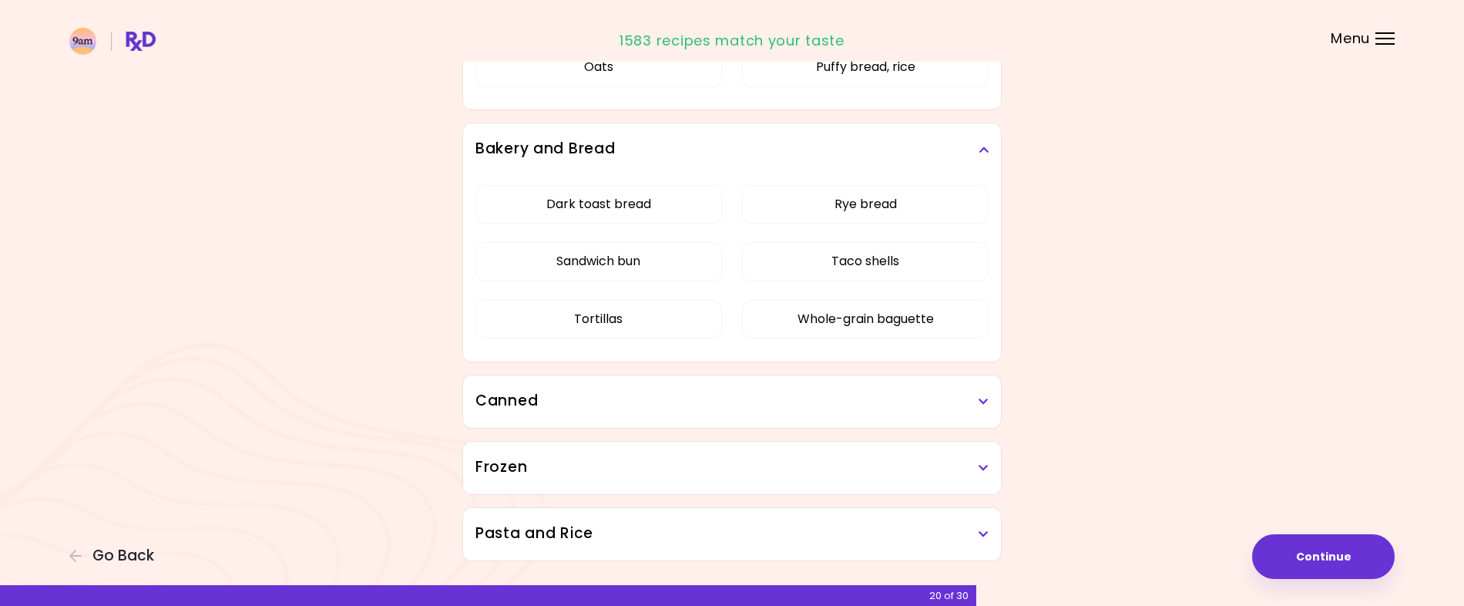
scroll to position [2535, 0]
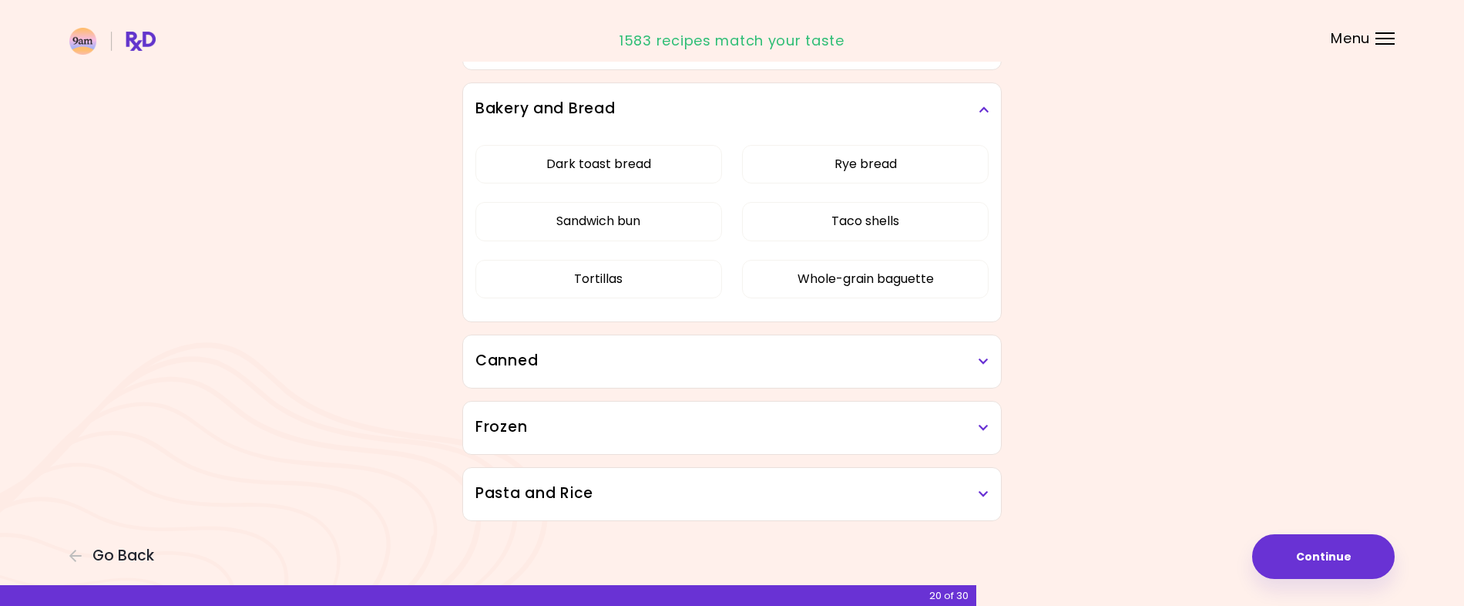
click at [981, 356] on icon at bounding box center [983, 361] width 10 height 11
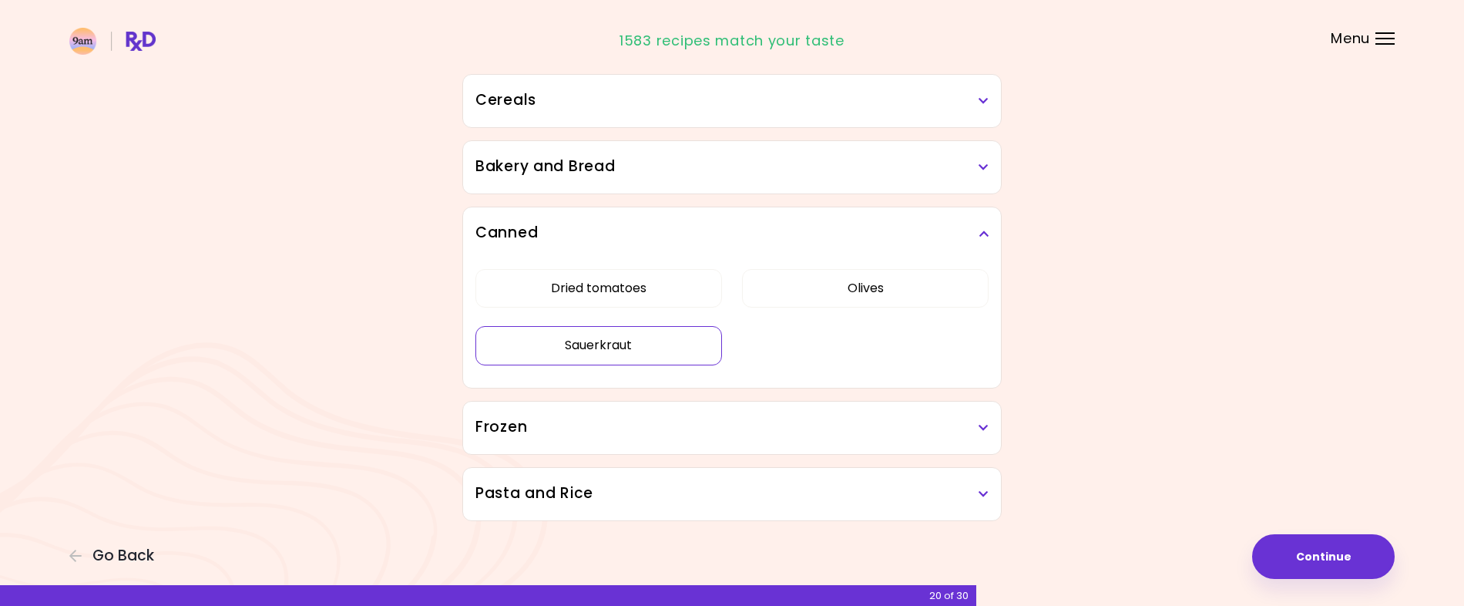
click at [595, 350] on button "Sauerkraut" at bounding box center [598, 345] width 247 height 39
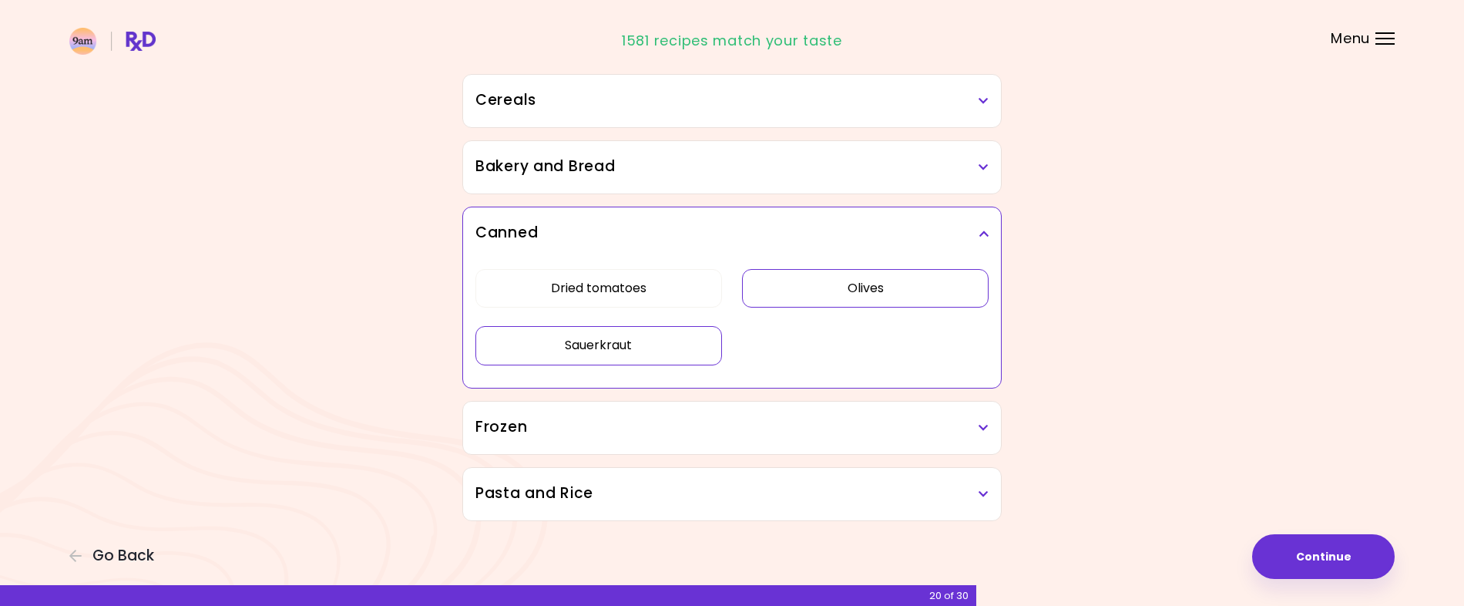
click at [885, 285] on button "Olives" at bounding box center [865, 288] width 247 height 39
click at [975, 418] on h3 "Frozen" at bounding box center [731, 427] width 513 height 22
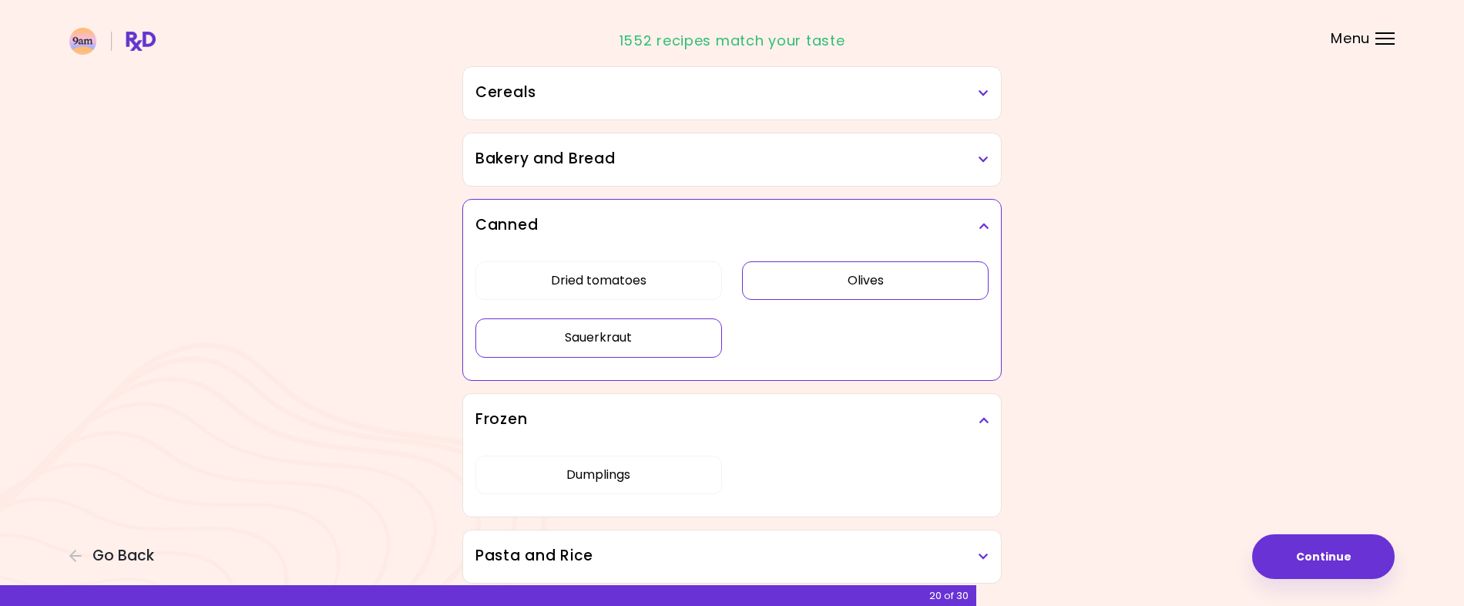
scroll to position [959, 0]
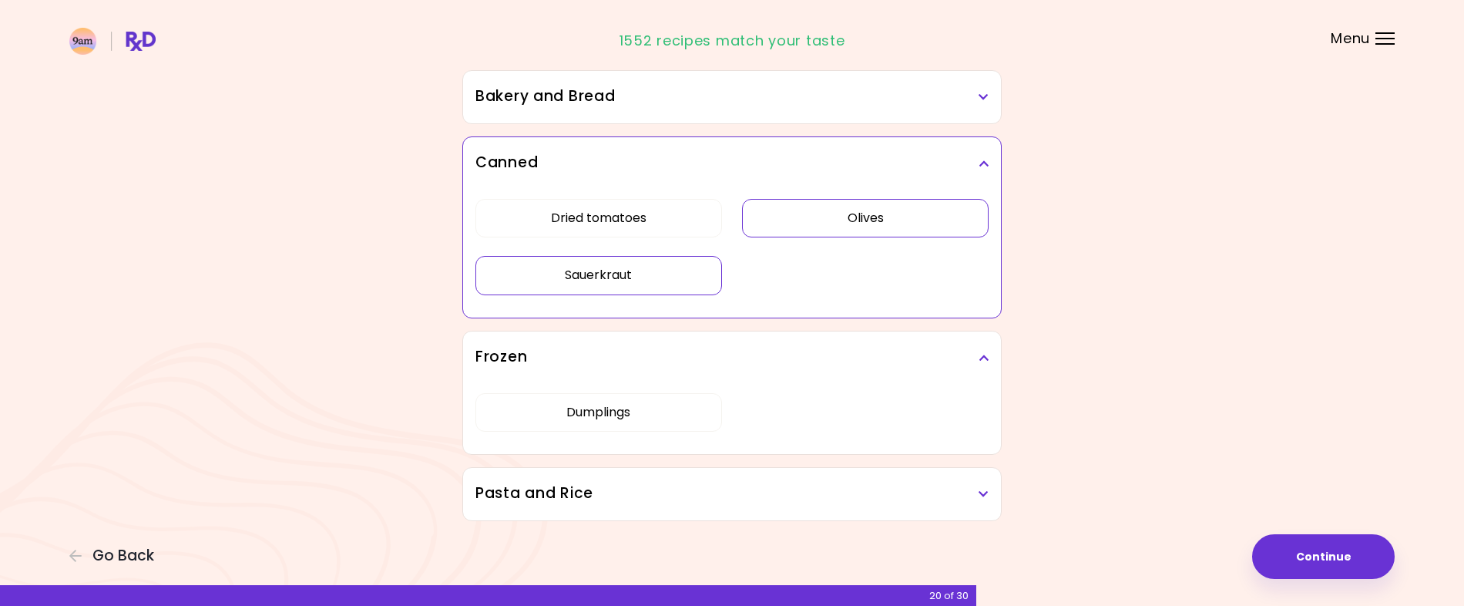
click at [978, 491] on icon at bounding box center [983, 493] width 10 height 11
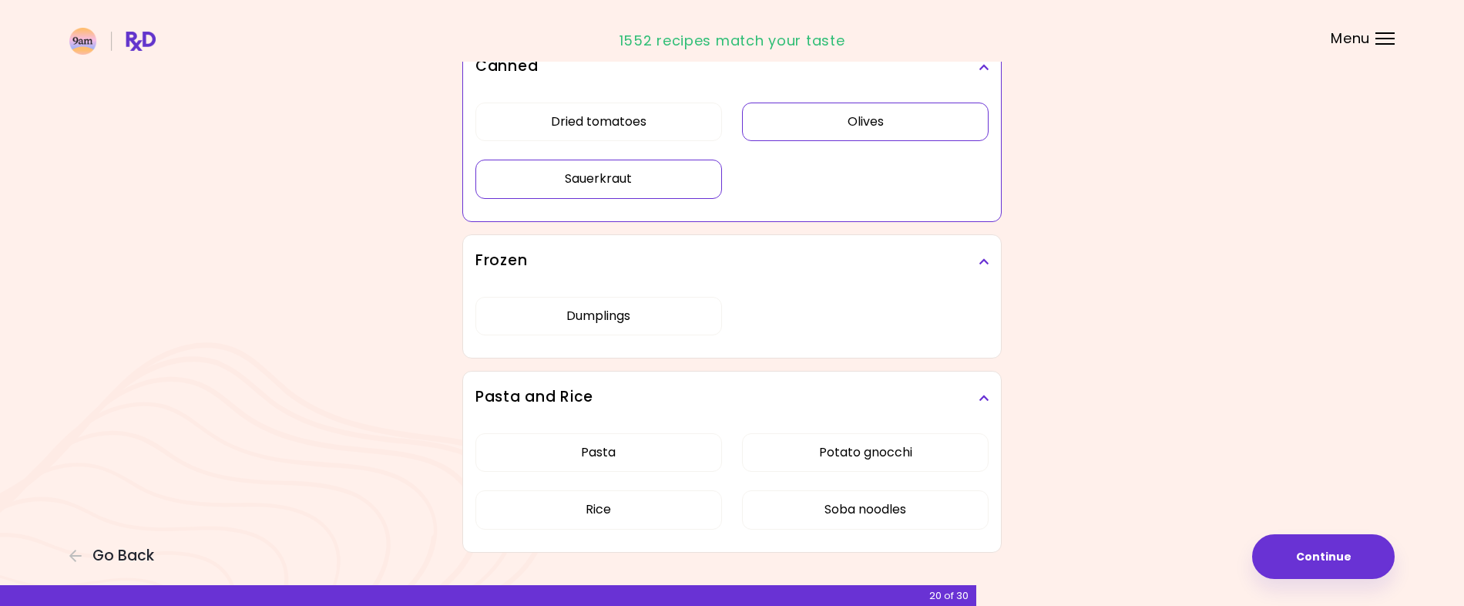
scroll to position [1086, 0]
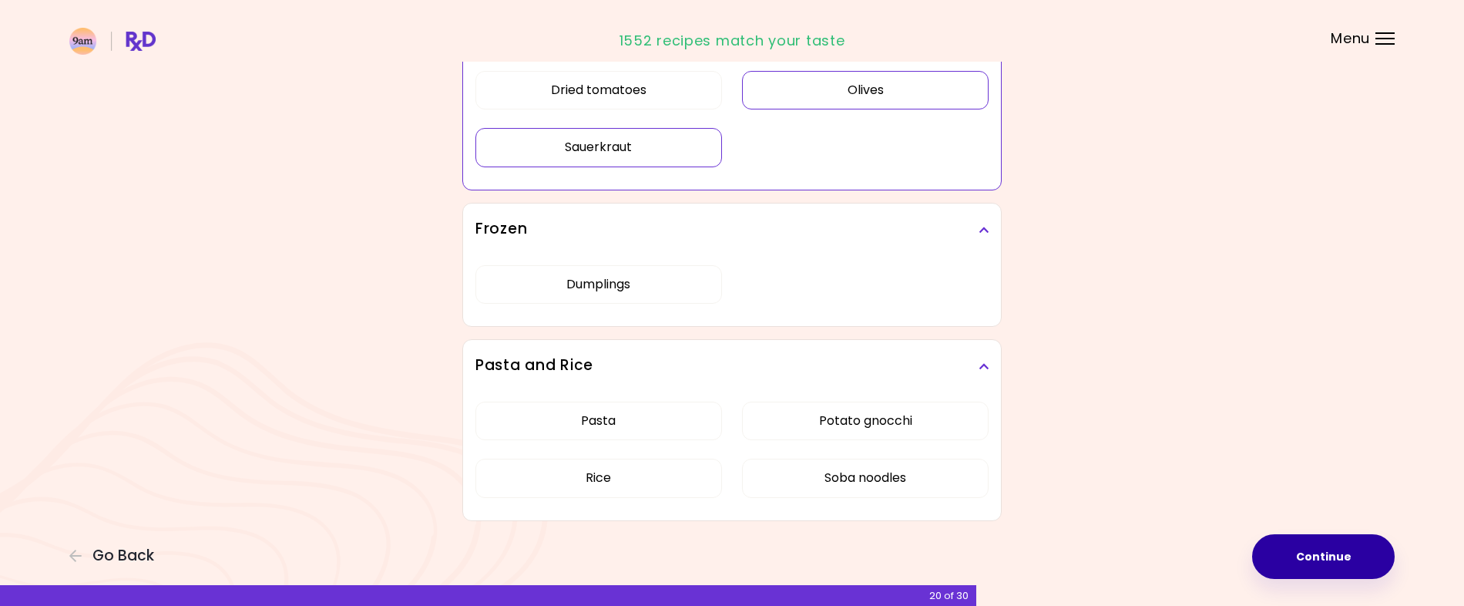
click at [1345, 546] on button "Continue" at bounding box center [1323, 556] width 143 height 45
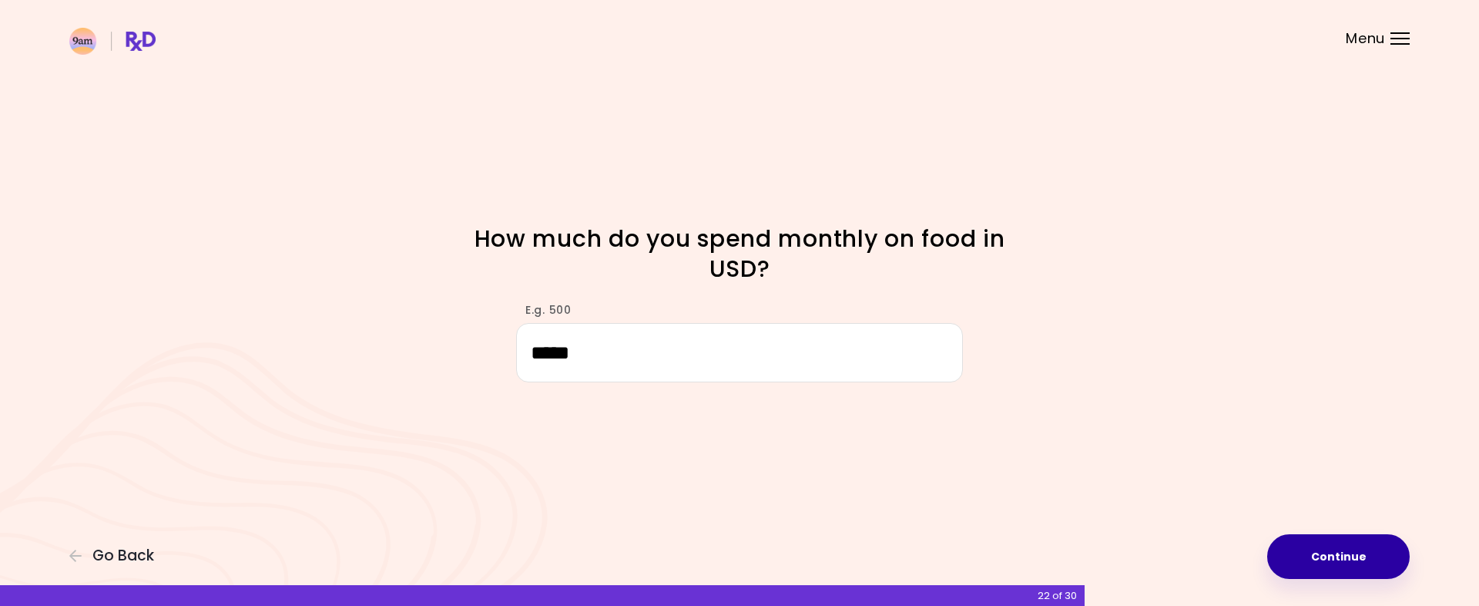
click at [1347, 552] on button "Continue" at bounding box center [1338, 556] width 143 height 45
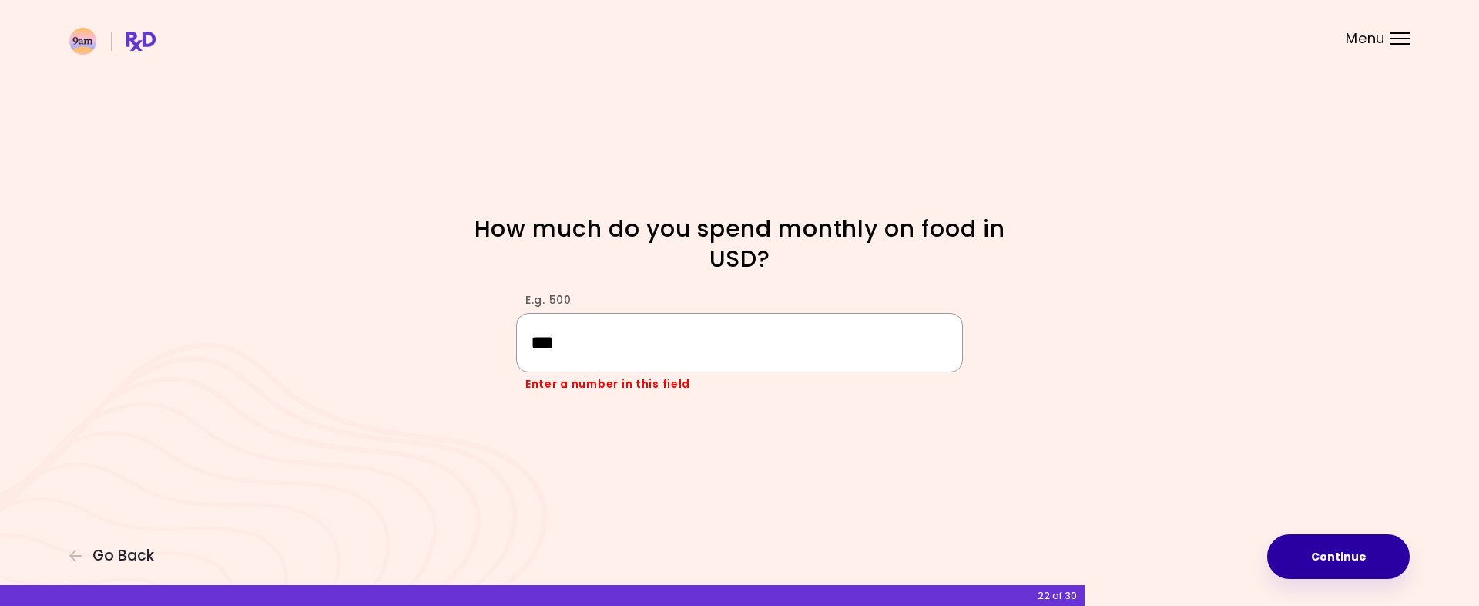
type input "***"
click at [1287, 550] on button "Continue" at bounding box center [1338, 556] width 143 height 45
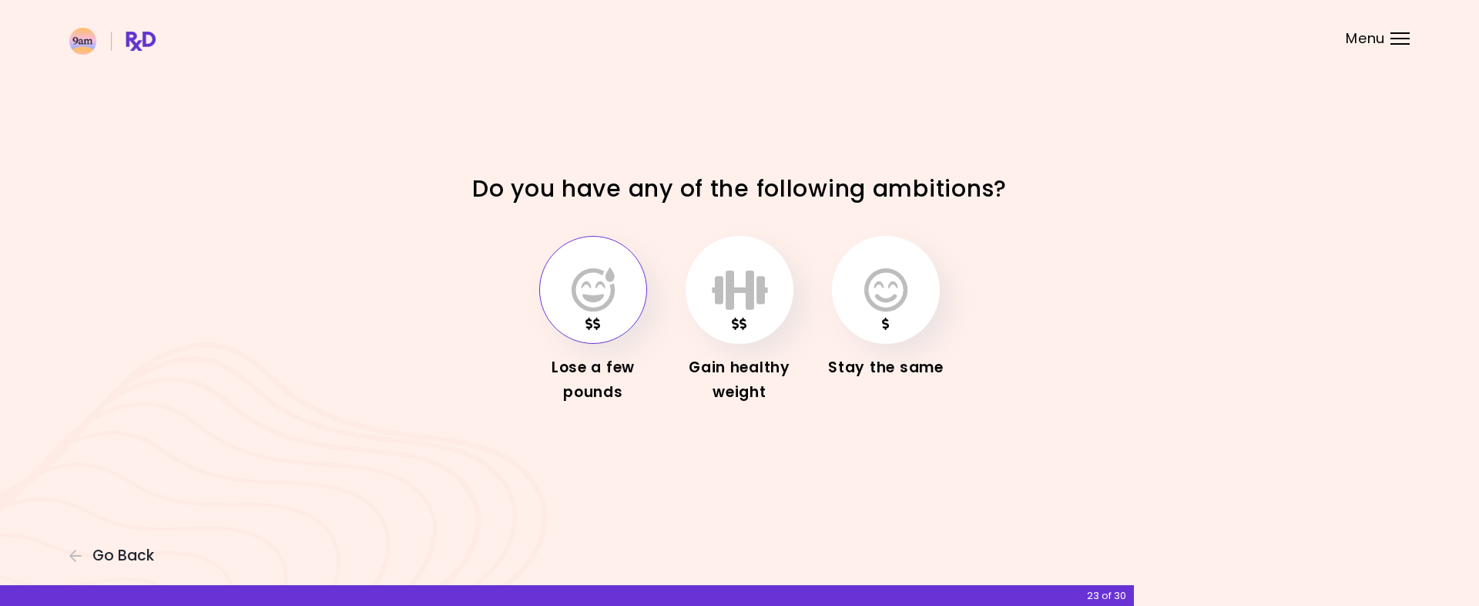
click at [589, 294] on icon "button" at bounding box center [593, 289] width 43 height 45
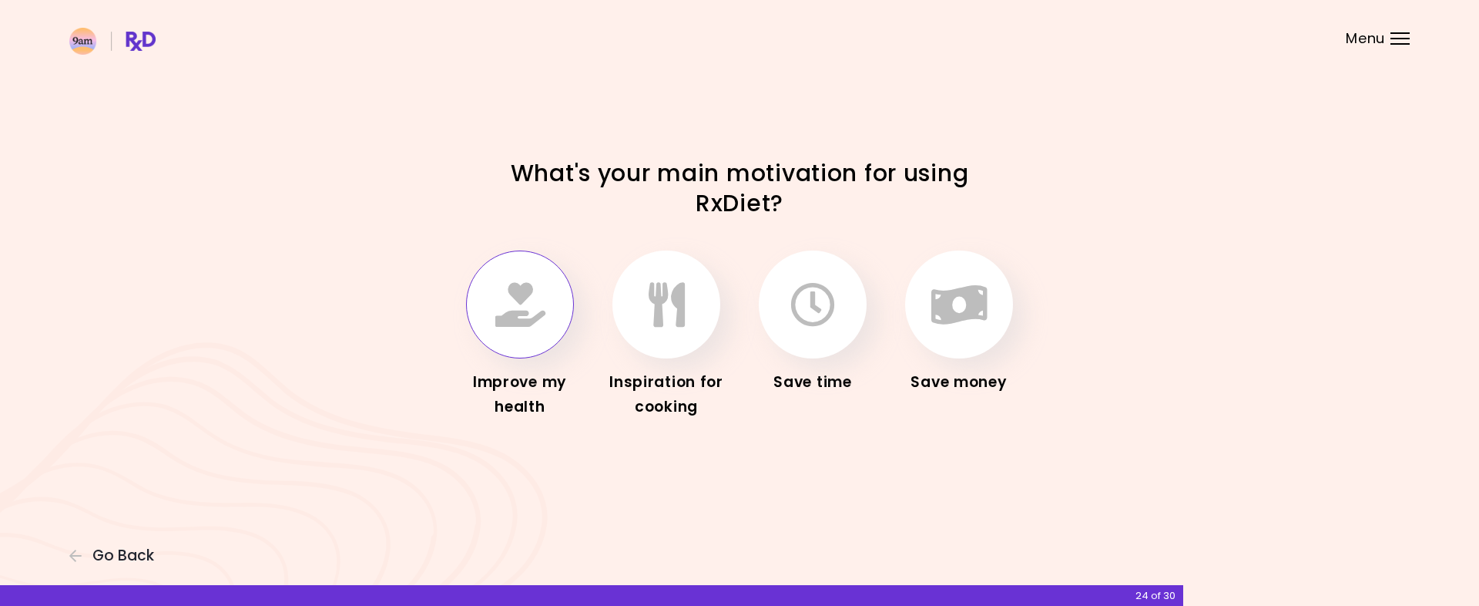
click at [524, 303] on icon "button" at bounding box center [520, 304] width 50 height 45
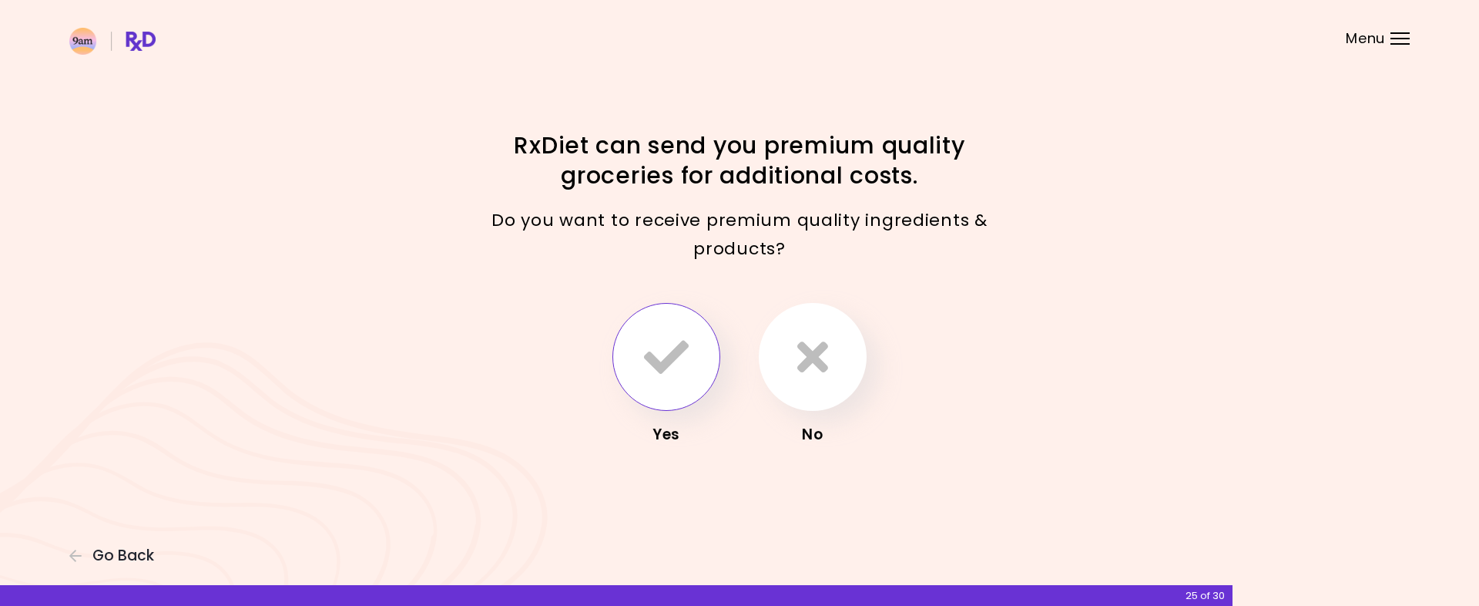
click at [669, 344] on icon "button" at bounding box center [666, 356] width 45 height 45
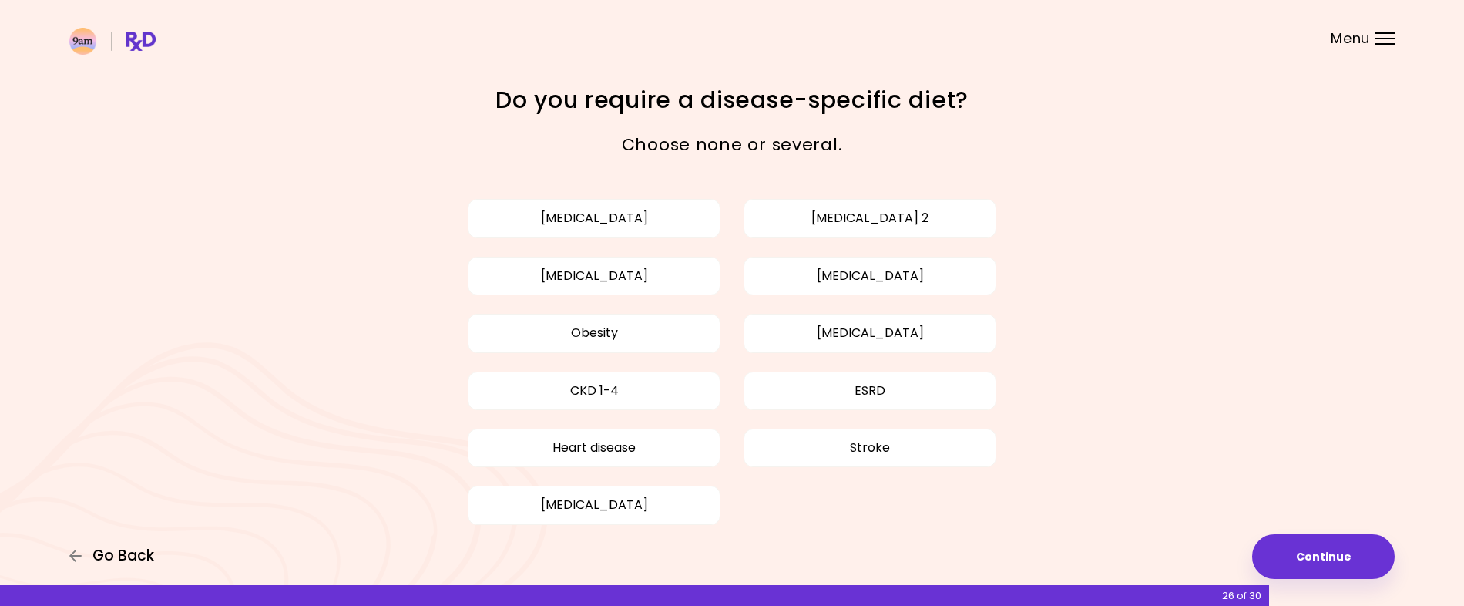
click at [127, 550] on span "Go Back" at bounding box center [123, 555] width 62 height 17
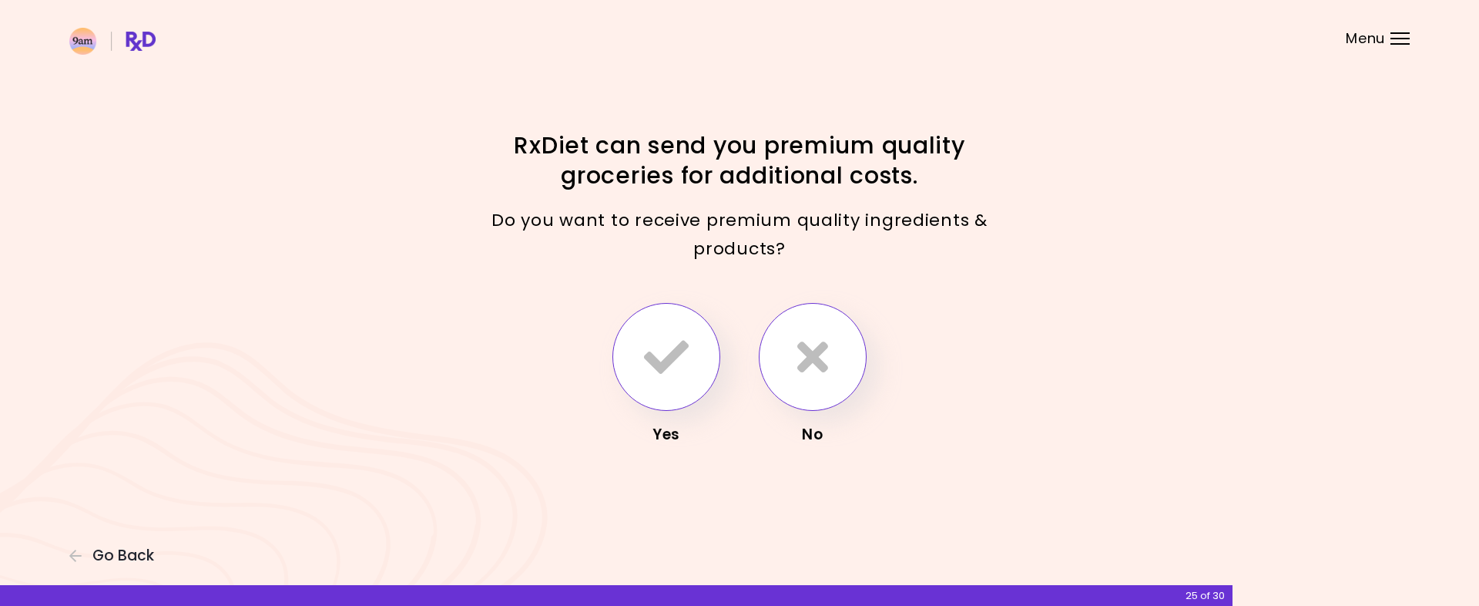
click at [821, 349] on icon "button" at bounding box center [812, 356] width 31 height 45
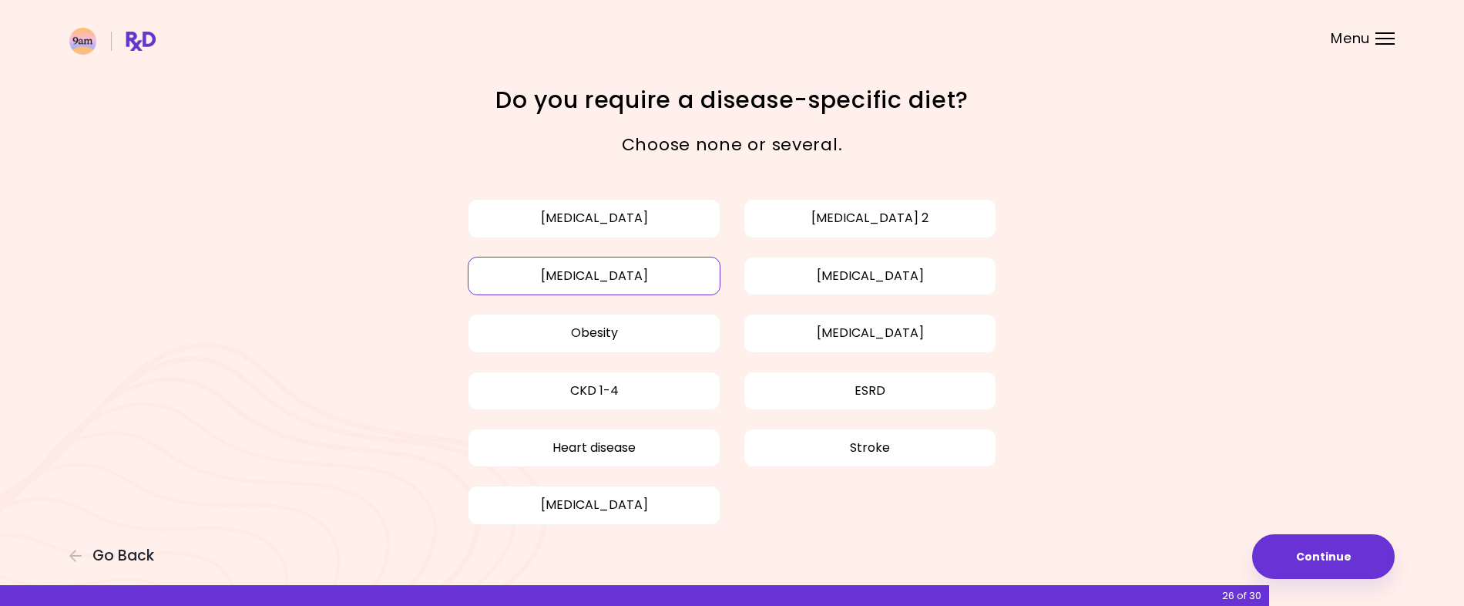
click at [586, 280] on button "[MEDICAL_DATA]" at bounding box center [594, 276] width 253 height 39
click at [840, 268] on button "[MEDICAL_DATA]" at bounding box center [869, 276] width 253 height 39
click at [842, 342] on button "[MEDICAL_DATA]" at bounding box center [869, 333] width 253 height 39
click at [596, 334] on button "Obesity" at bounding box center [594, 333] width 253 height 39
click at [1273, 559] on button "Continue" at bounding box center [1323, 556] width 143 height 45
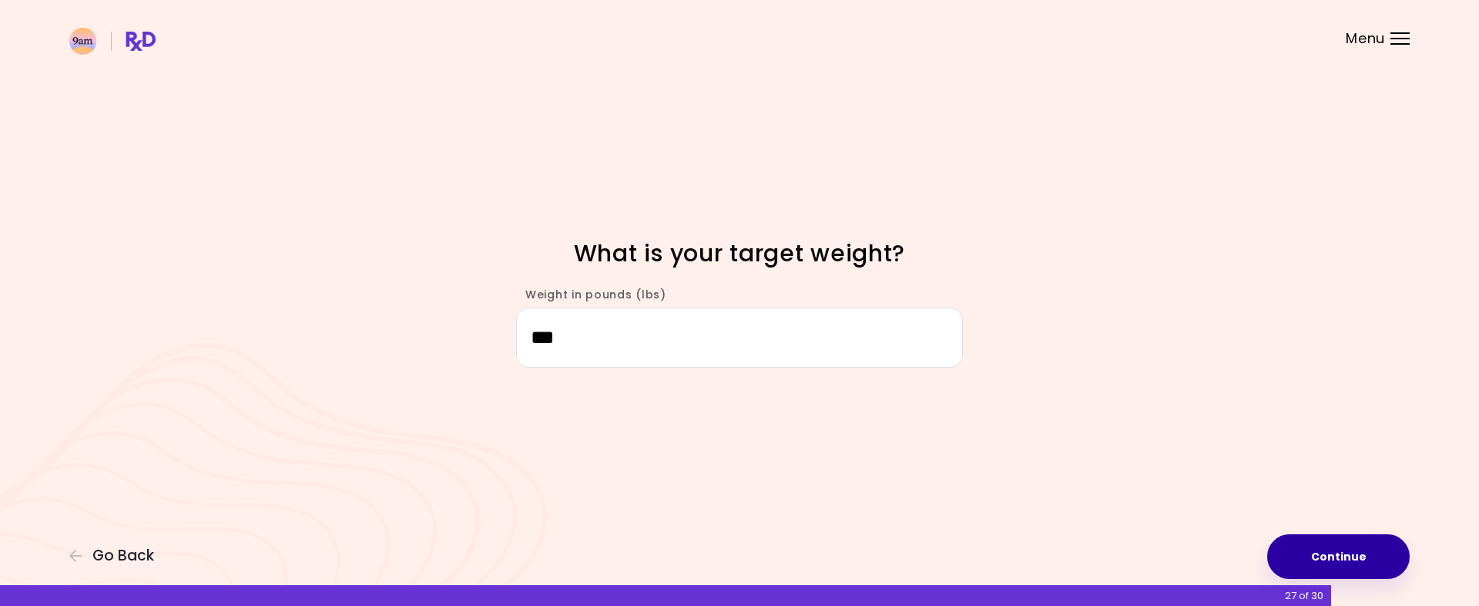
type input "***"
click at [1357, 549] on button "Continue" at bounding box center [1338, 556] width 143 height 45
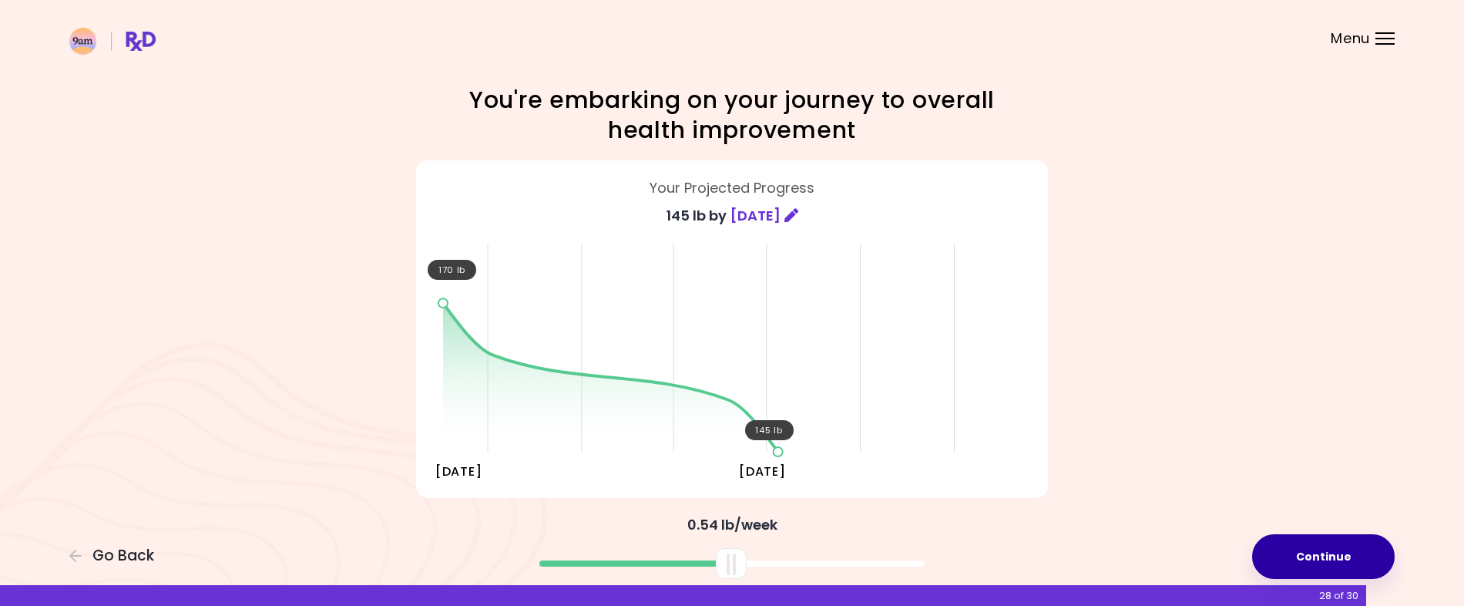
click at [1357, 549] on button "Continue" at bounding box center [1323, 556] width 143 height 45
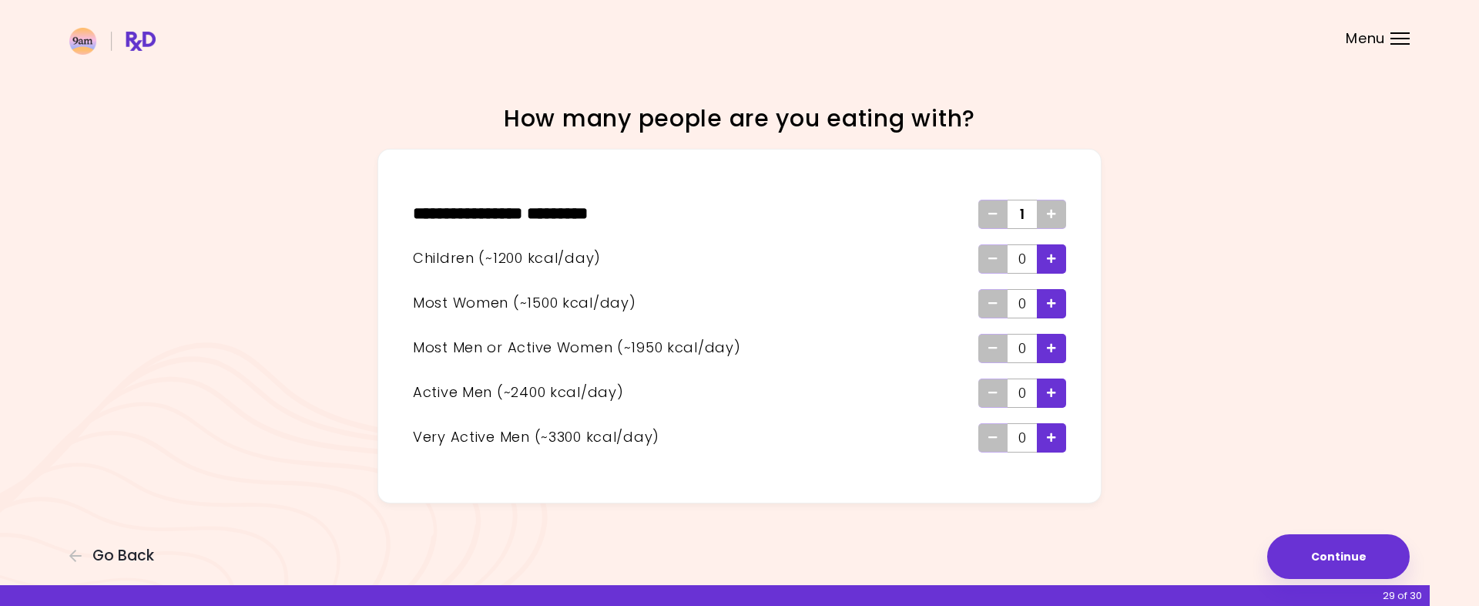
click at [1055, 345] on icon "Add - Man or Active Woman" at bounding box center [1051, 348] width 9 height 10
click at [1327, 550] on button "Continue" at bounding box center [1338, 556] width 143 height 45
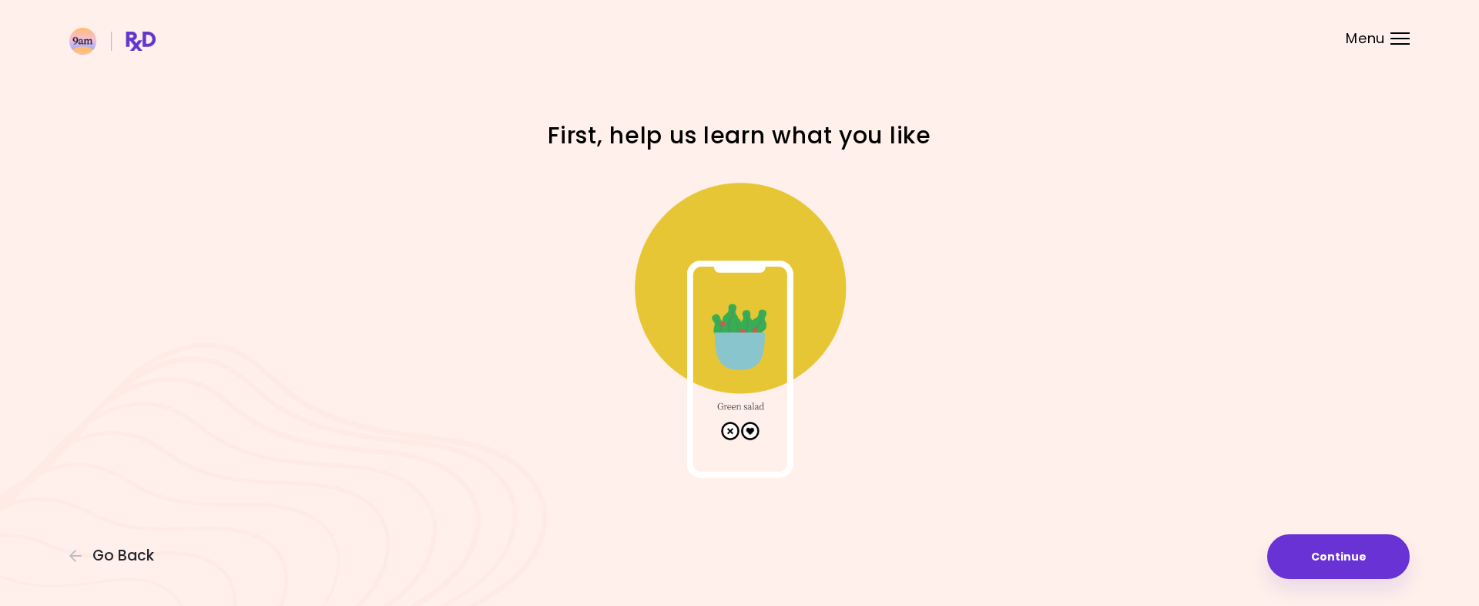
click at [746, 431] on img at bounding box center [739, 323] width 308 height 308
click at [755, 424] on img at bounding box center [739, 323] width 308 height 308
click at [746, 430] on img at bounding box center [739, 323] width 308 height 308
click at [743, 346] on img at bounding box center [739, 323] width 308 height 308
click at [752, 423] on img at bounding box center [739, 323] width 308 height 308
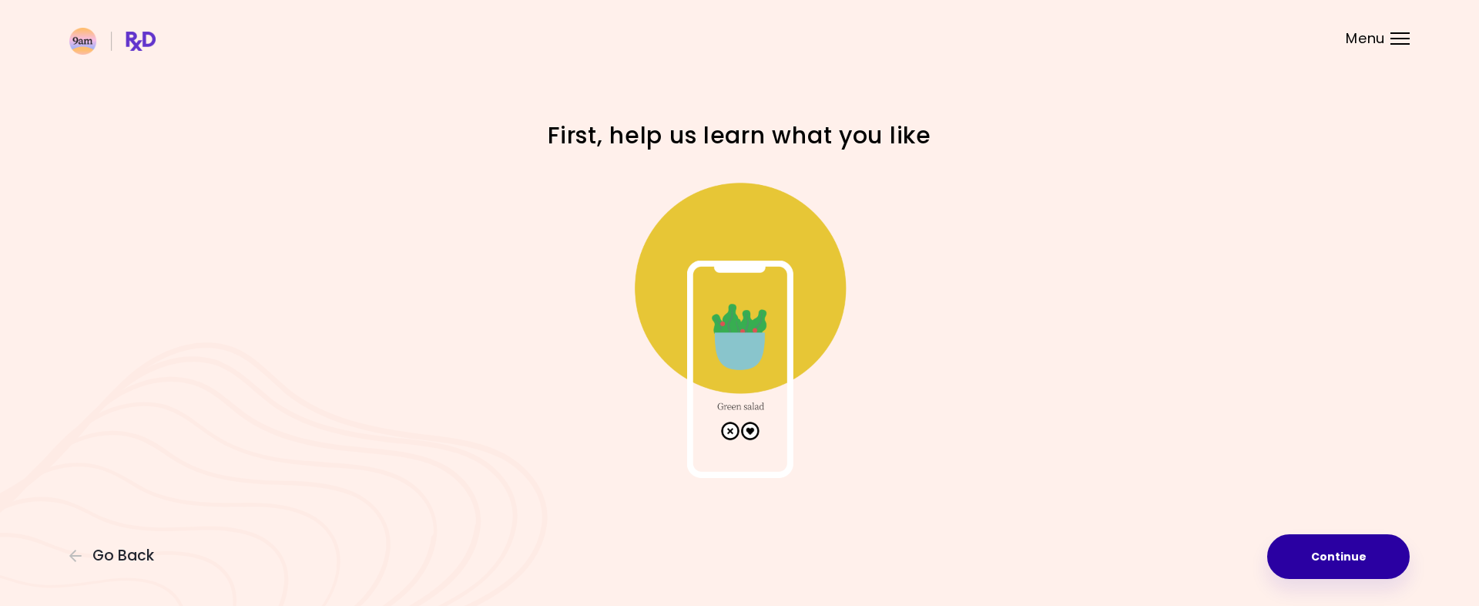
click at [1329, 549] on button "Continue" at bounding box center [1338, 556] width 143 height 45
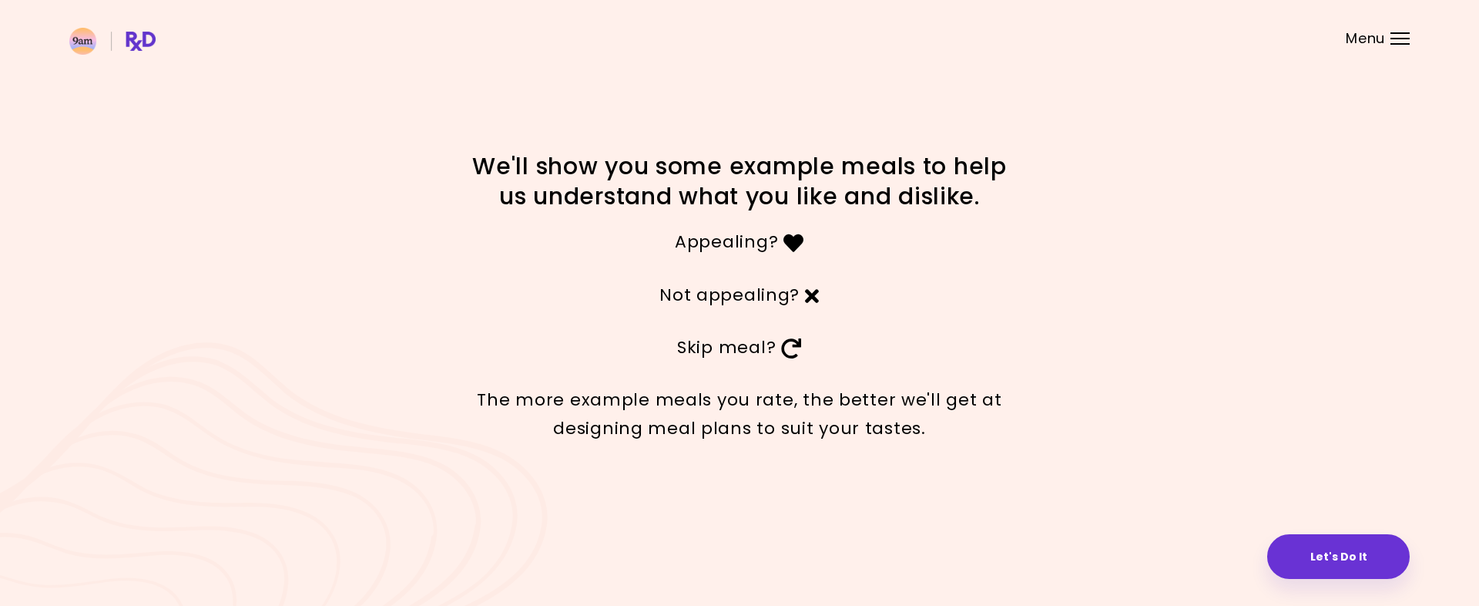
click at [1329, 549] on button "Let's Do It" at bounding box center [1338, 556] width 143 height 45
